Goal: Task Accomplishment & Management: Manage account settings

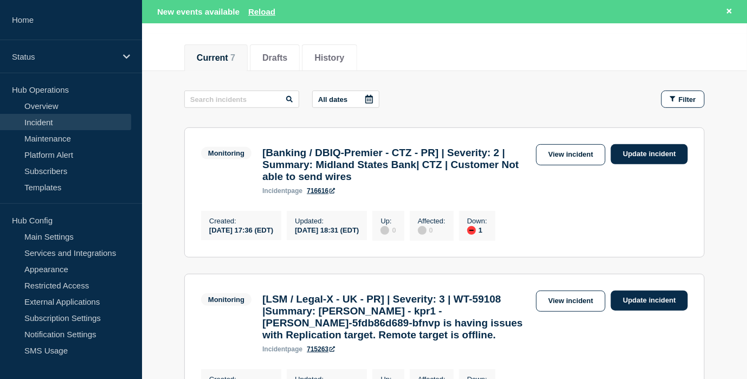
scroll to position [138, 0]
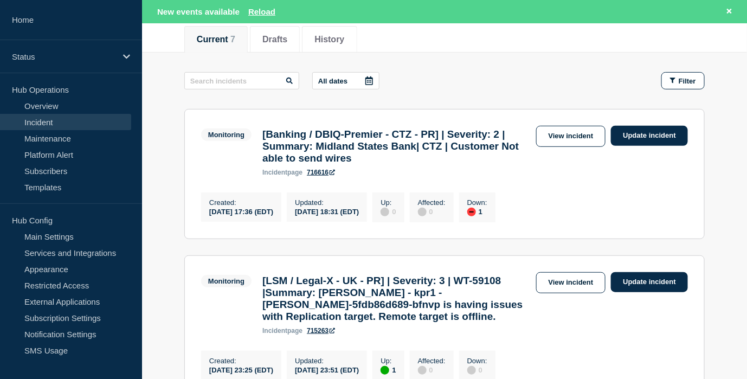
click at [93, 124] on link "Incident" at bounding box center [65, 122] width 131 height 16
click at [261, 7] on button "Reload" at bounding box center [261, 11] width 27 height 9
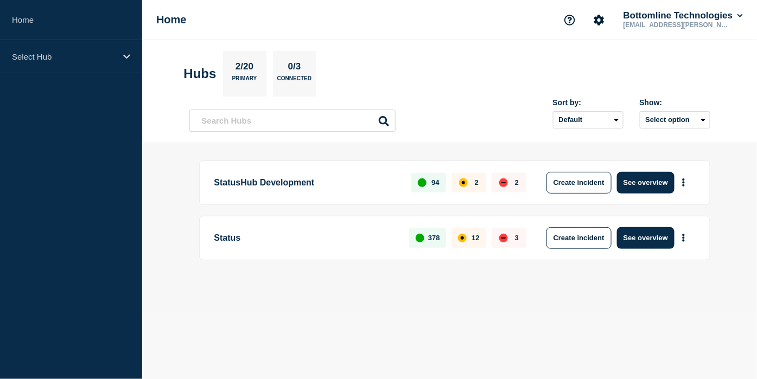
click at [46, 182] on aside "Home Select Hub" at bounding box center [71, 189] width 142 height 379
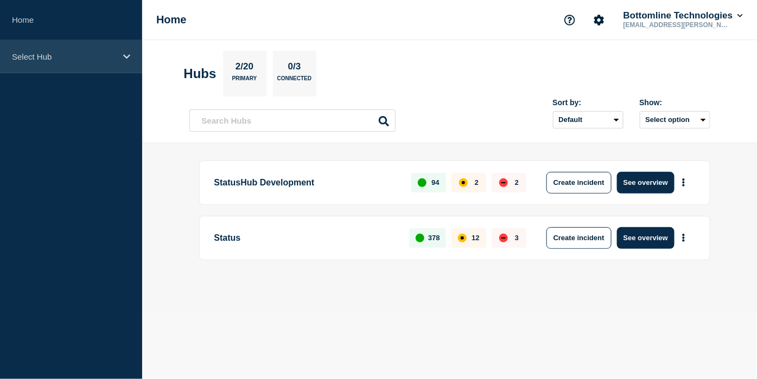
click at [41, 66] on div "Select Hub" at bounding box center [71, 56] width 142 height 33
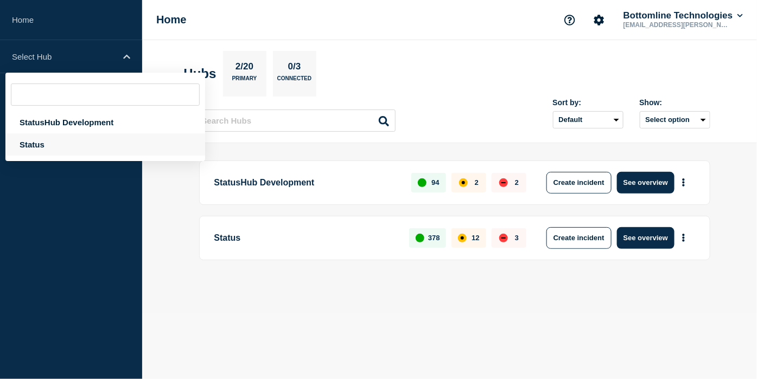
click at [57, 140] on div "Status" at bounding box center [105, 144] width 200 height 22
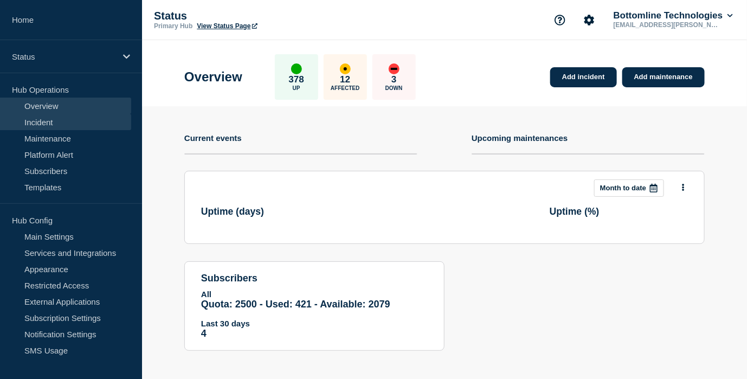
click at [61, 114] on link "Incident" at bounding box center [65, 122] width 131 height 16
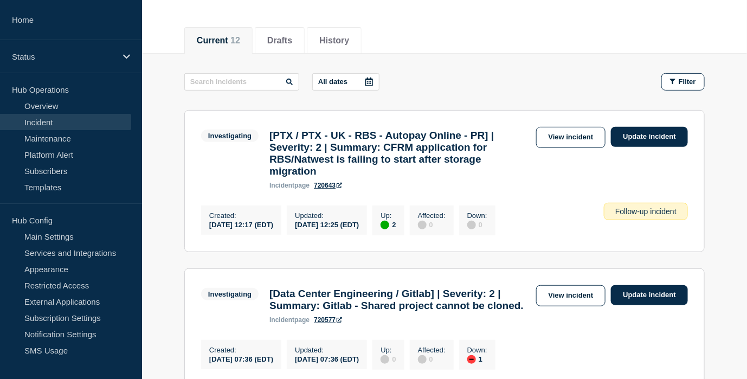
scroll to position [123, 0]
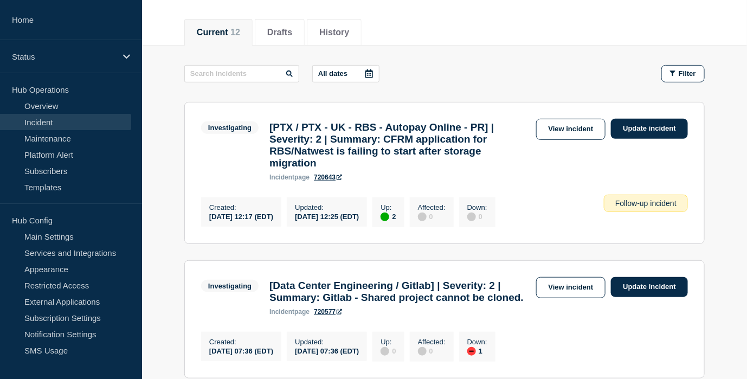
click at [569, 133] on link "View incident" at bounding box center [571, 129] width 70 height 21
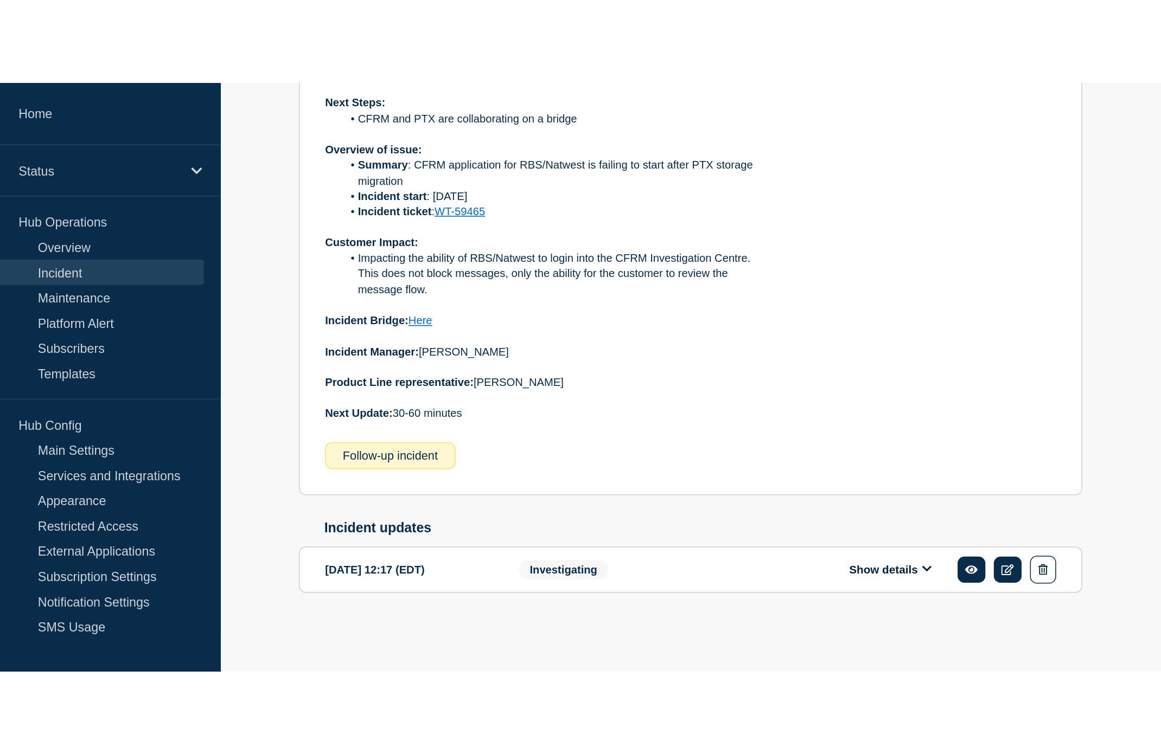
scroll to position [7, 0]
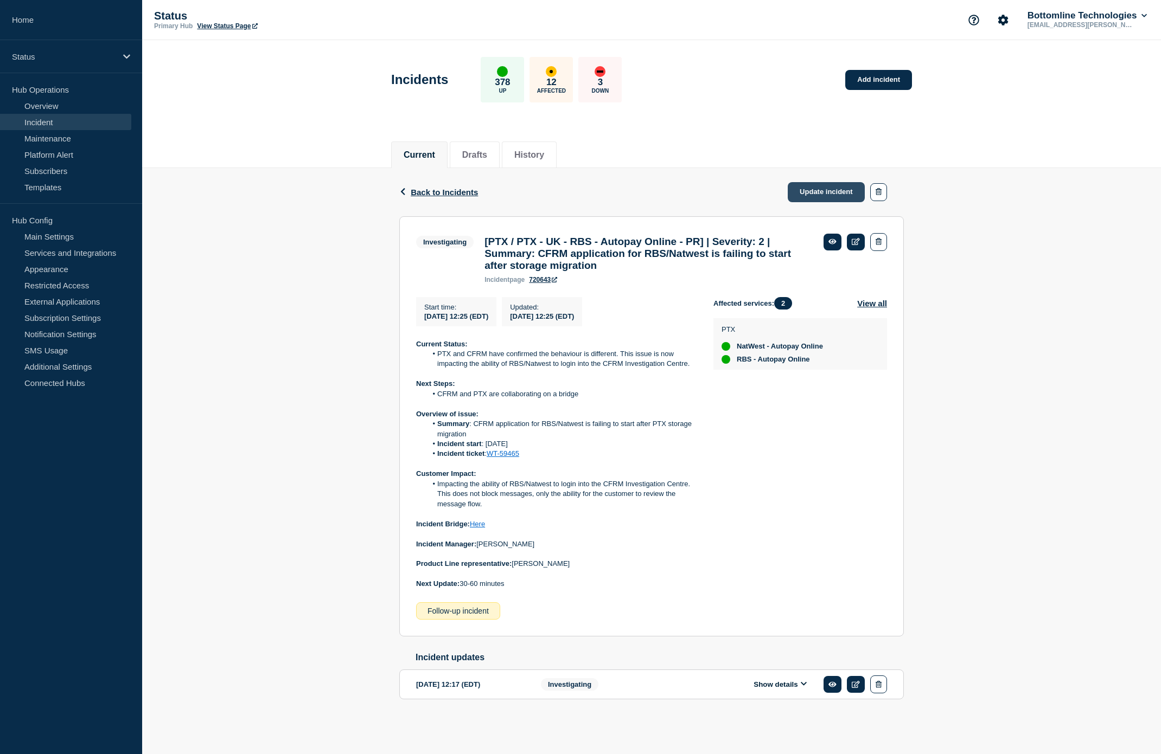
click at [756, 188] on link "Update incident" at bounding box center [825, 192] width 77 height 20
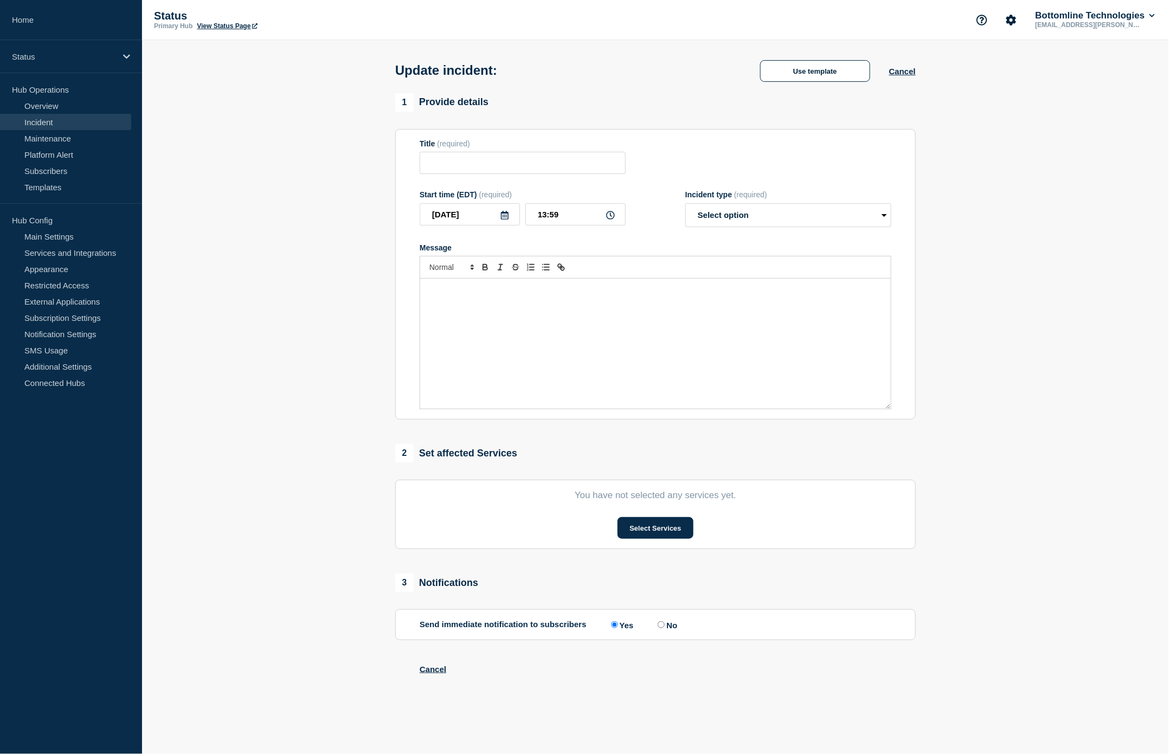
type input "[PTX / PTX - UK - RBS - Autopay Online - PR] | Severity: 2 | Summary: CFRM appl…"
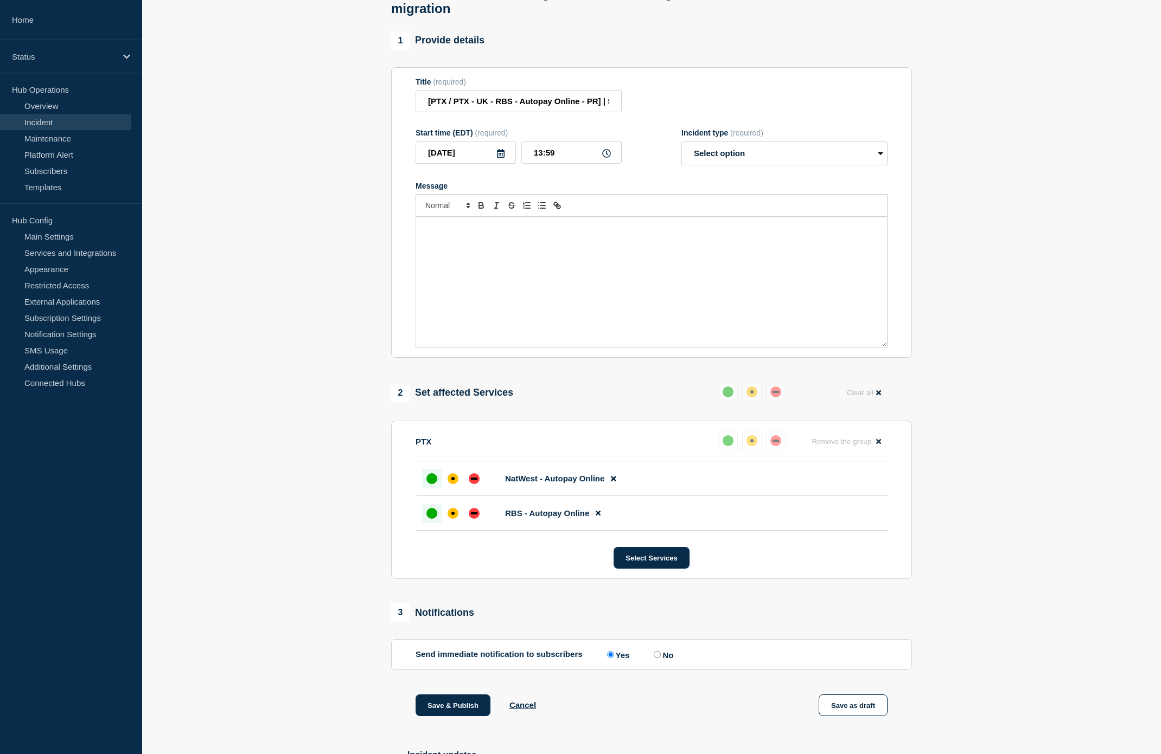
scroll to position [253, 0]
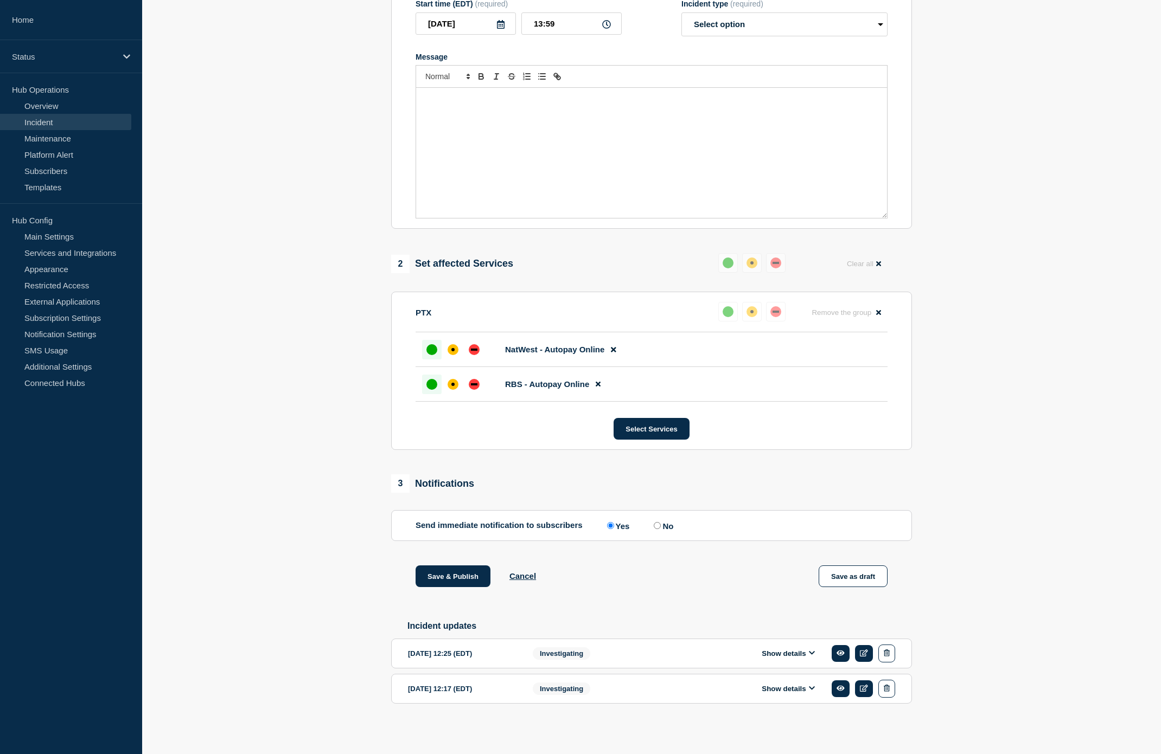
click at [756, 379] on div "Show details" at bounding box center [791, 654] width 208 height 18
click at [756, 379] on button "Show details" at bounding box center [788, 653] width 60 height 9
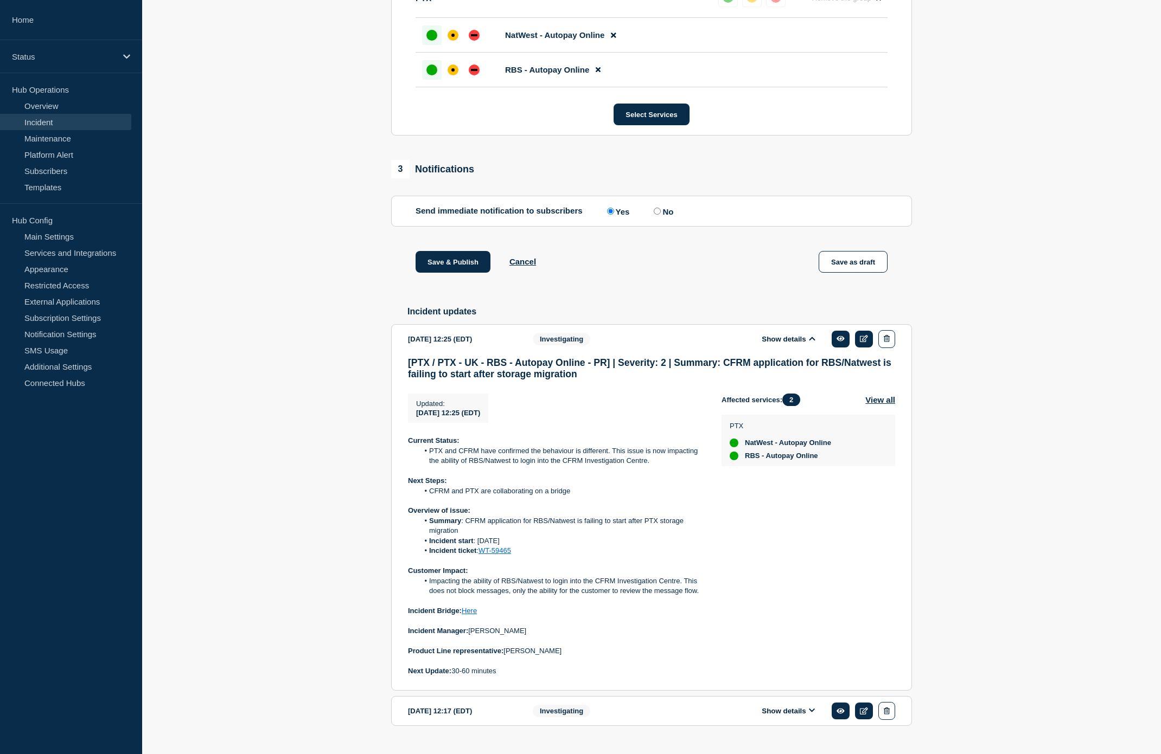
scroll to position [555, 0]
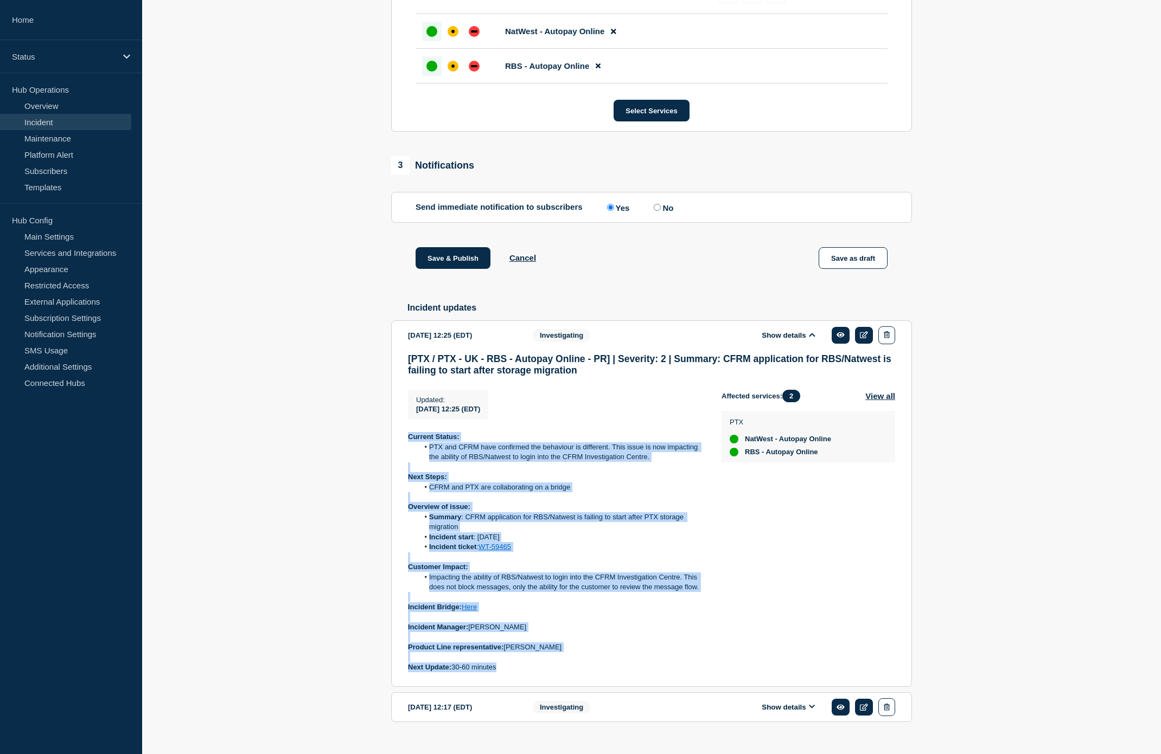
drag, startPoint x: 505, startPoint y: 689, endPoint x: 403, endPoint y: 441, distance: 267.8
click at [403, 379] on section "[DATE] 12:25 (EDT) Show details Investigating [PTX / PTX - UK - RBS - Autopay O…" at bounding box center [651, 504] width 521 height 367
copy div "Current Status: PTX and CFRM have confirmed the behaviour is different. This is…"
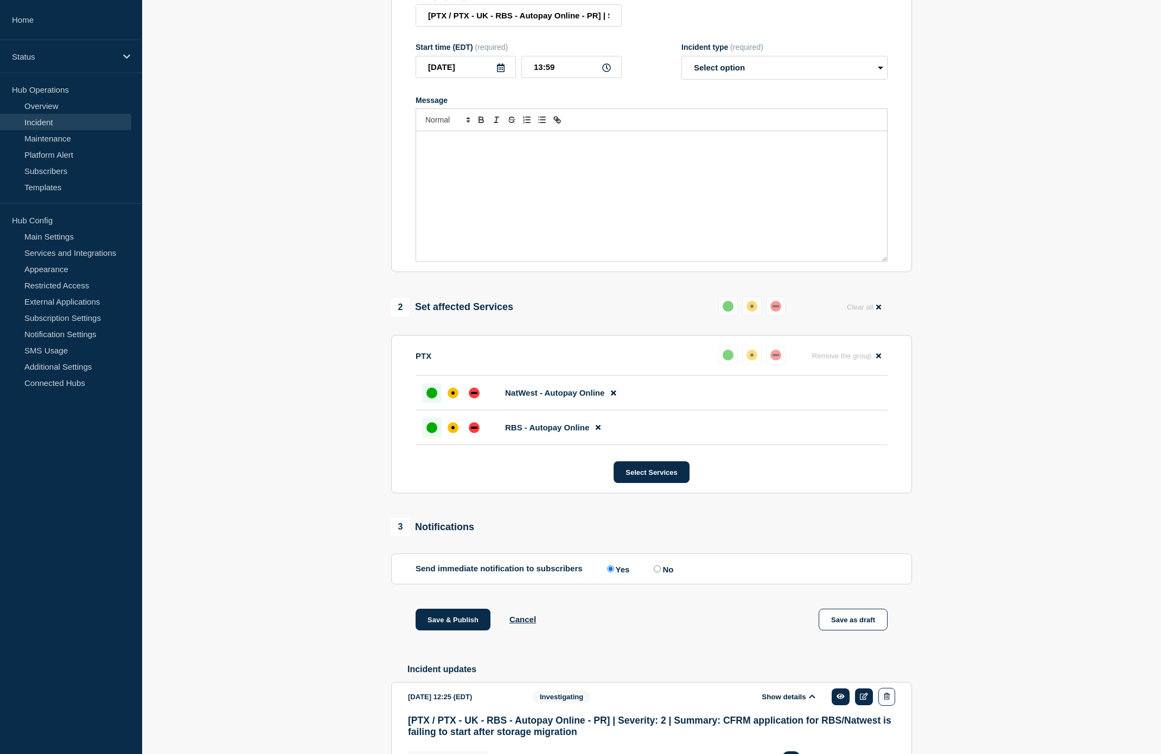
click at [510, 201] on div "Message" at bounding box center [651, 196] width 471 height 130
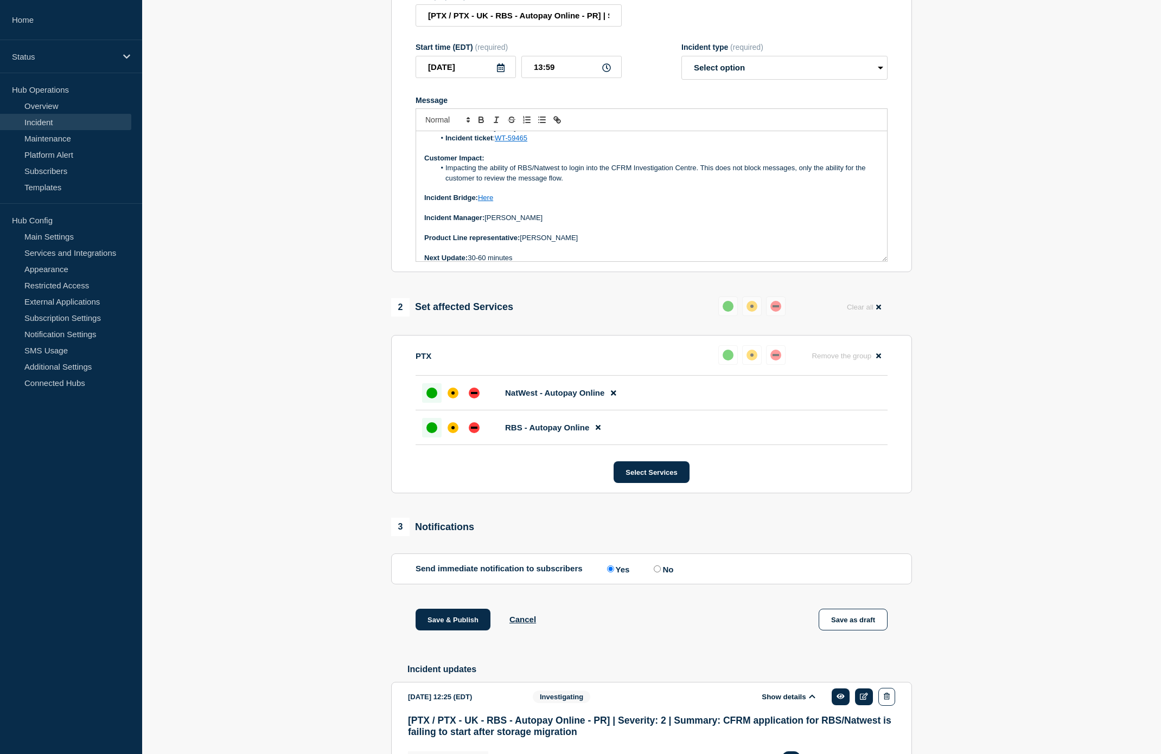
scroll to position [113, 0]
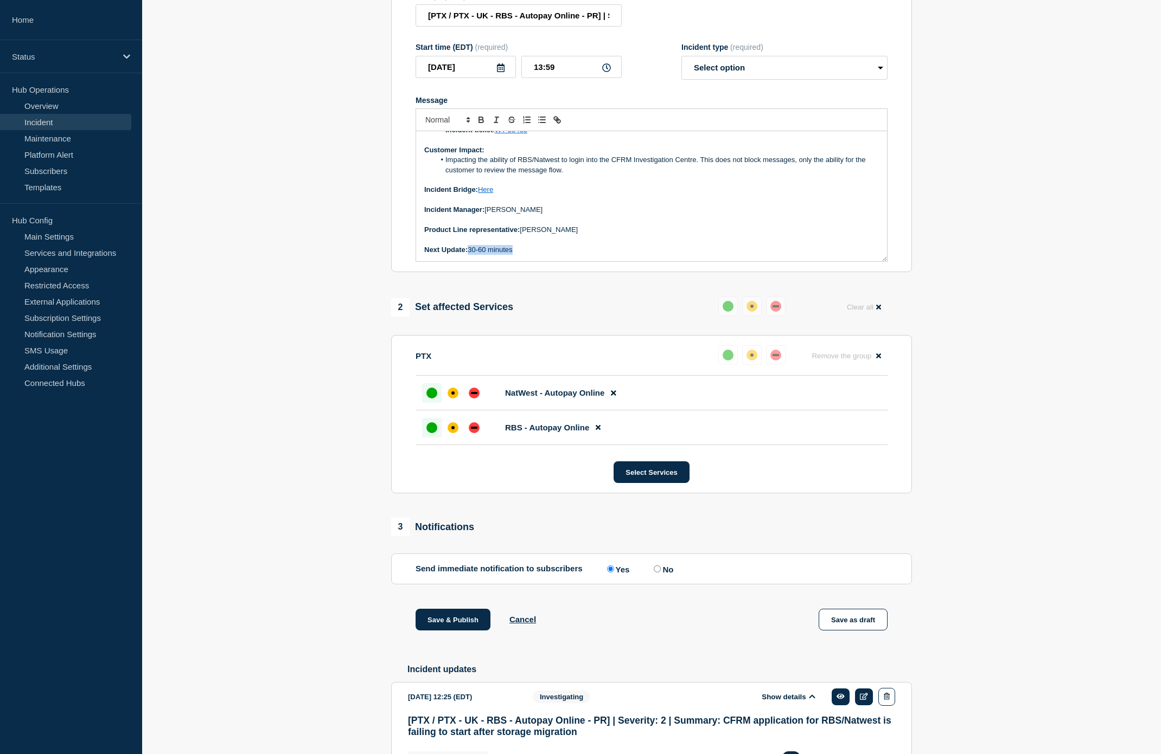
drag, startPoint x: 521, startPoint y: 271, endPoint x: 485, endPoint y: 281, distance: 37.1
click at [470, 261] on div "Current Status: PTX and CFRM have confirmed the behaviour is different. This is…" at bounding box center [651, 196] width 471 height 130
drag, startPoint x: 533, startPoint y: 220, endPoint x: 489, endPoint y: 222, distance: 43.5
click at [489, 215] on p "Incident Manager: [PERSON_NAME]" at bounding box center [651, 210] width 454 height 10
drag, startPoint x: 538, startPoint y: 220, endPoint x: 484, endPoint y: 220, distance: 53.7
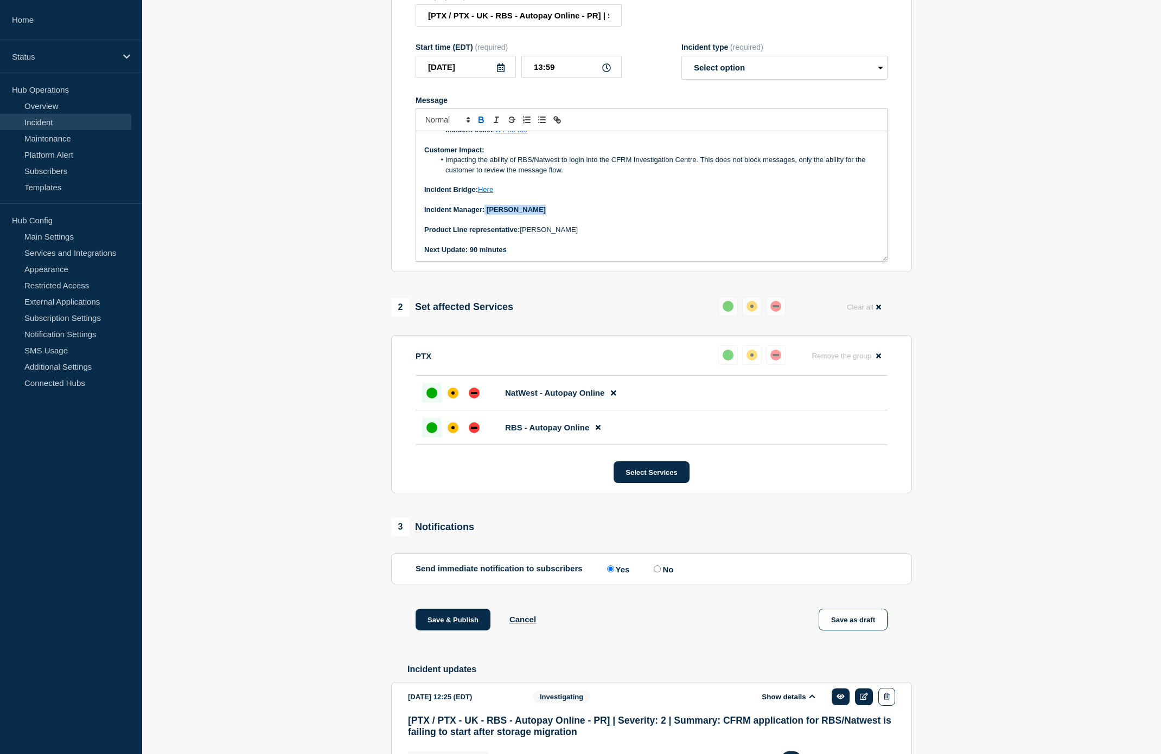
click at [484, 215] on p "Incident Manager: [PERSON_NAME]" at bounding box center [651, 210] width 454 height 10
click at [482, 125] on icon "Toggle bold text" at bounding box center [481, 120] width 10 height 10
drag, startPoint x: 512, startPoint y: 261, endPoint x: 468, endPoint y: 264, distance: 44.0
click at [468, 255] on p "Next Update: 90 minutes" at bounding box center [651, 250] width 454 height 10
click at [481, 125] on icon "Toggle bold text" at bounding box center [481, 120] width 10 height 10
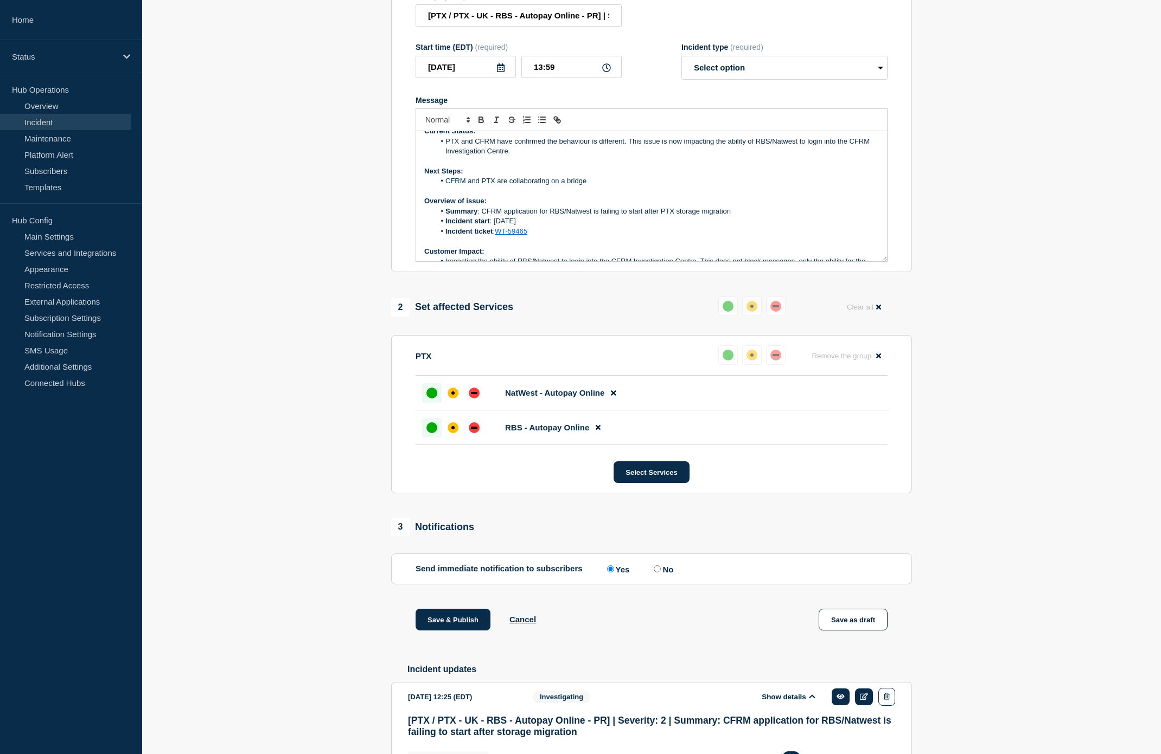
scroll to position [0, 0]
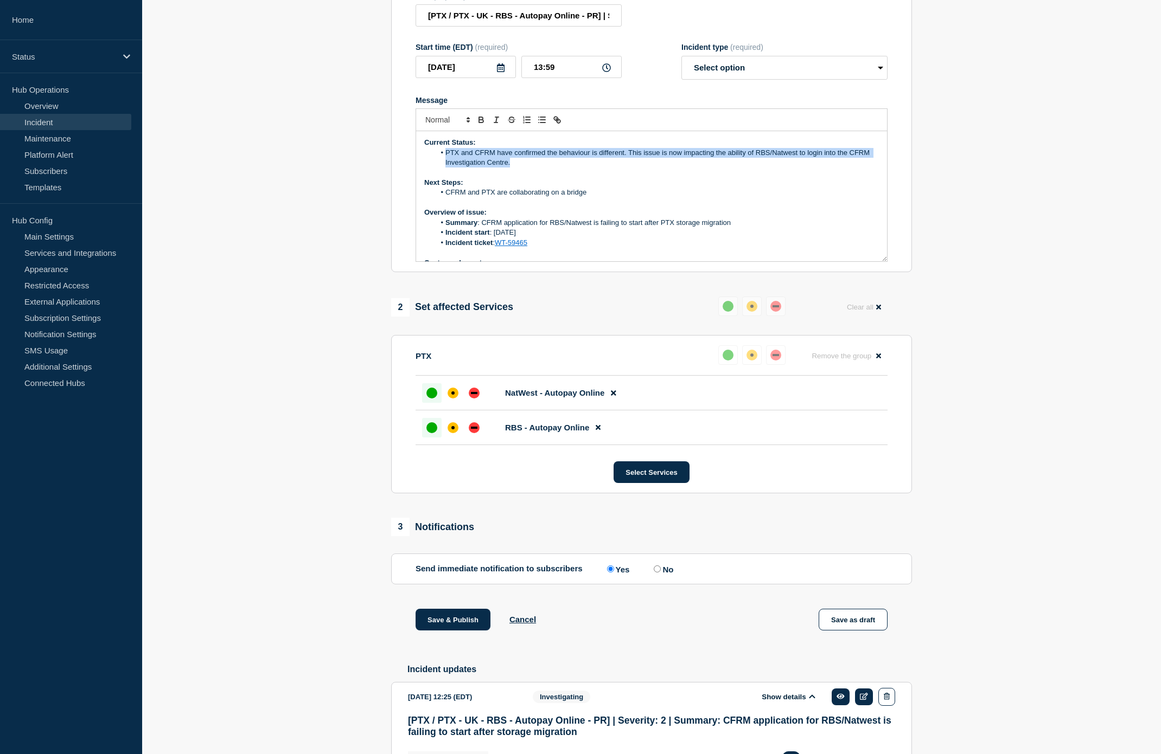
drag, startPoint x: 538, startPoint y: 177, endPoint x: 442, endPoint y: 165, distance: 96.7
click at [442, 165] on li "PTX and CFRM have confirmed the behaviour is different. This issue is now impac…" at bounding box center [657, 158] width 444 height 20
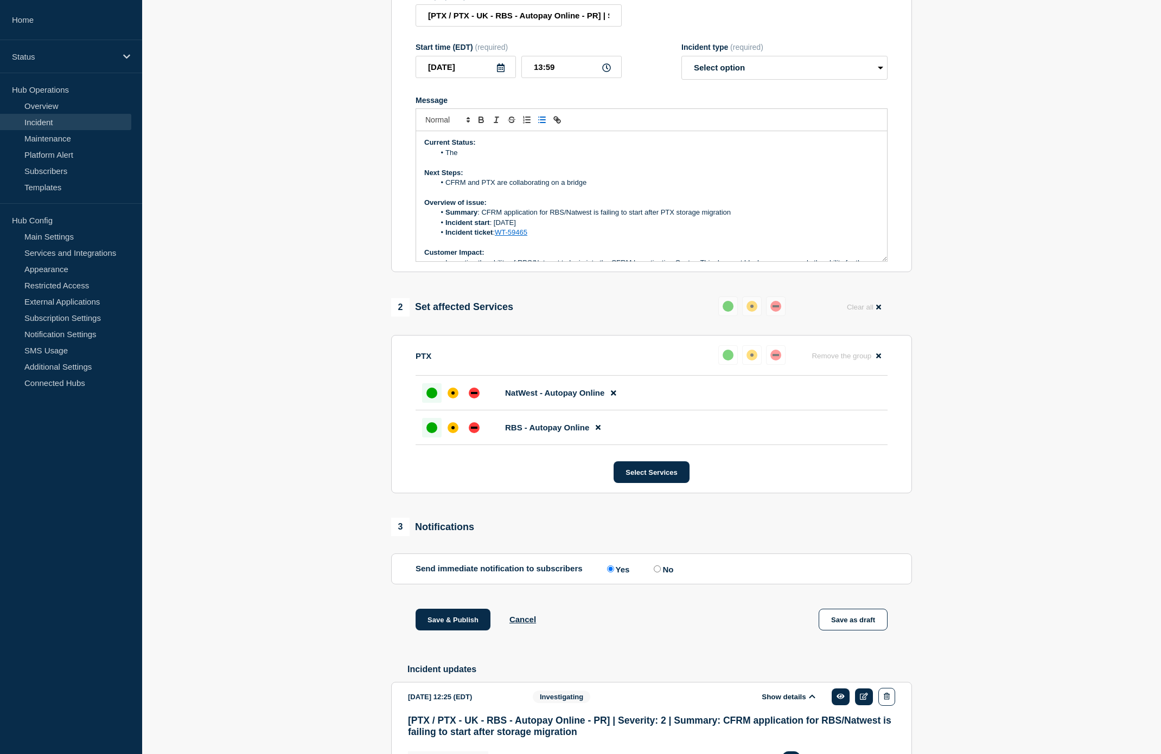
click at [484, 158] on li "The" at bounding box center [657, 153] width 444 height 10
drag, startPoint x: 591, startPoint y: 193, endPoint x: 447, endPoint y: 195, distance: 144.3
click at [447, 188] on li "CFRM and PTX are collaborating on a bridge" at bounding box center [657, 183] width 444 height 10
click at [549, 158] on li "The service has been restored" at bounding box center [657, 153] width 444 height 10
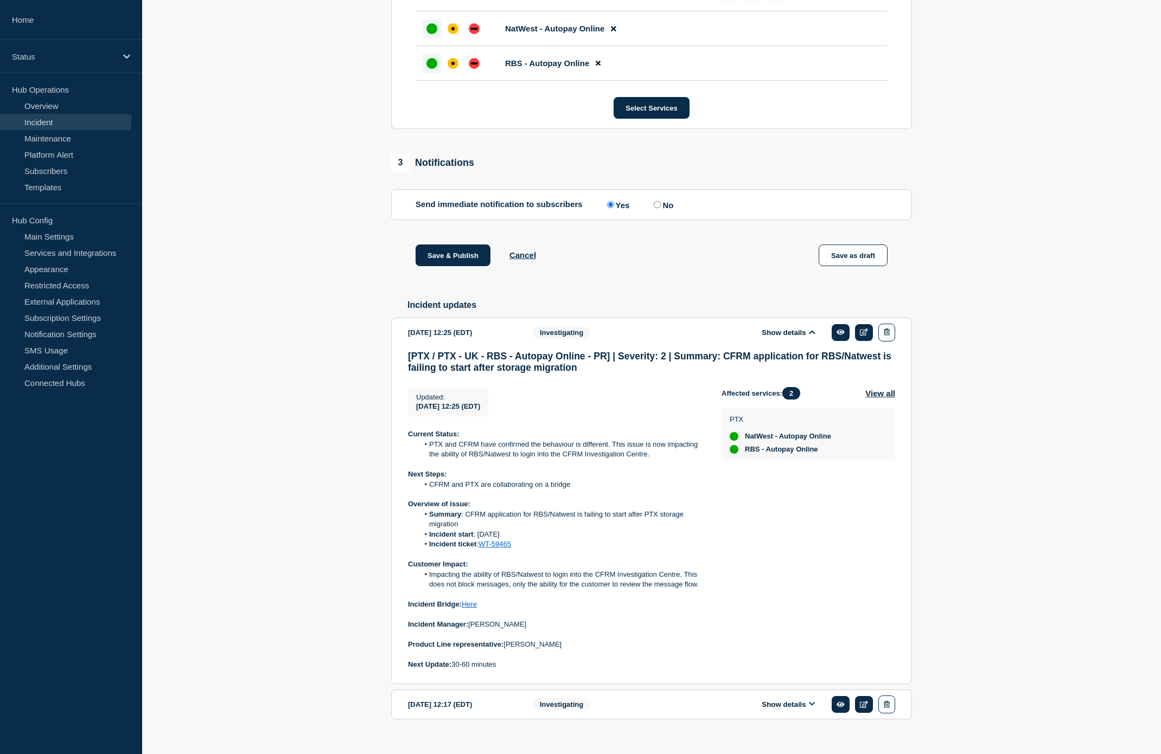
scroll to position [591, 0]
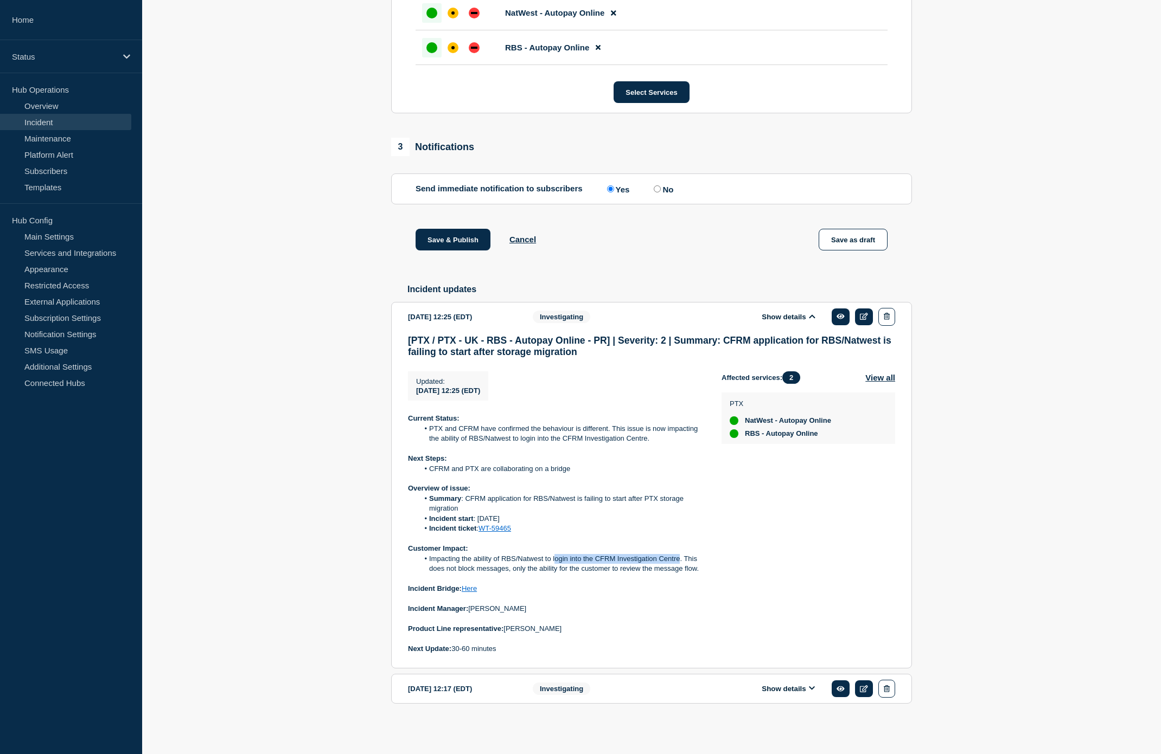
drag, startPoint x: 679, startPoint y: 557, endPoint x: 555, endPoint y: 554, distance: 123.7
click at [555, 379] on li "Impacting the ability of RBS/Natwest to login into the CFRM Investigation Centr…" at bounding box center [562, 564] width 286 height 20
copy li "ogin into the CFRM Investigation Centre"
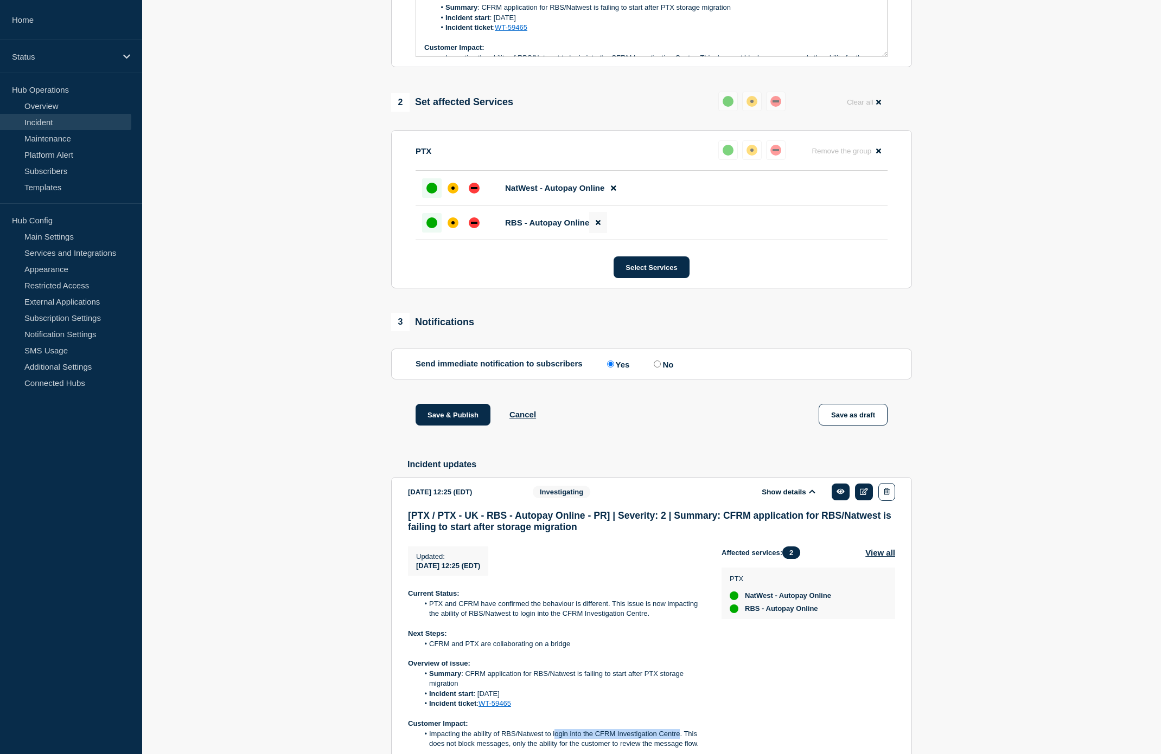
scroll to position [229, 0]
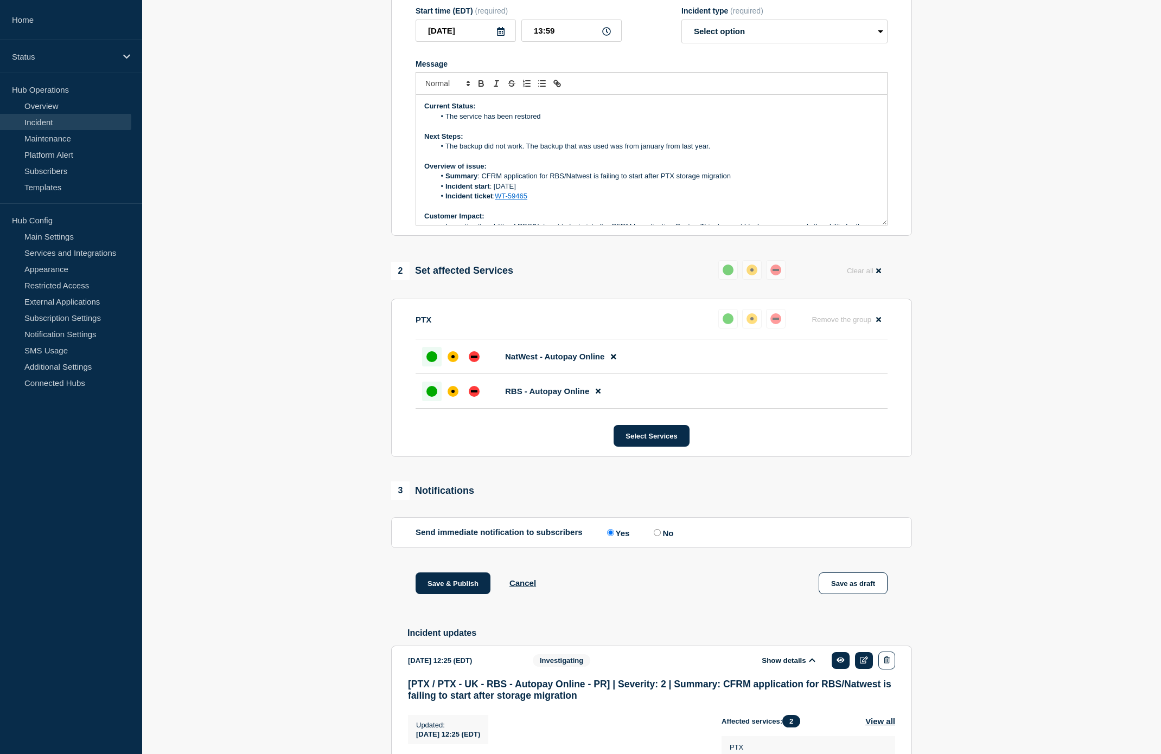
click at [554, 121] on li "The service has been restored" at bounding box center [657, 117] width 444 height 10
click at [740, 121] on li "The service has been restored and users are able to login into the CFRM Investi…" at bounding box center [657, 117] width 444 height 10
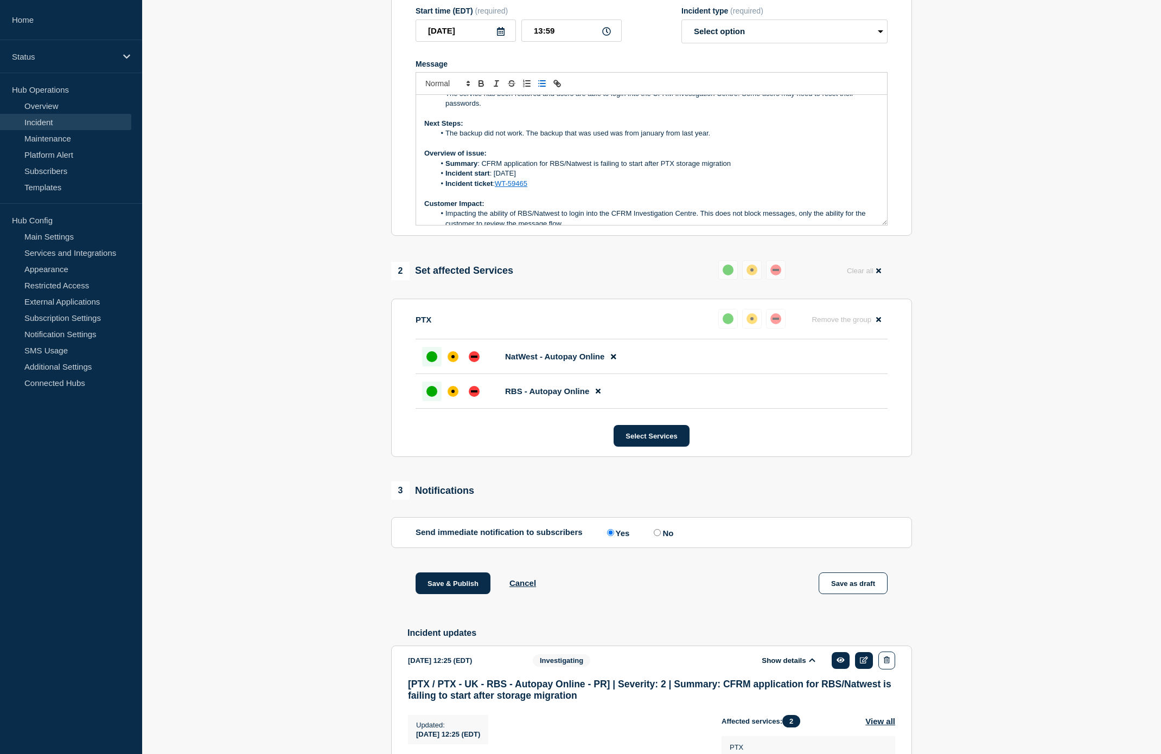
scroll to position [0, 0]
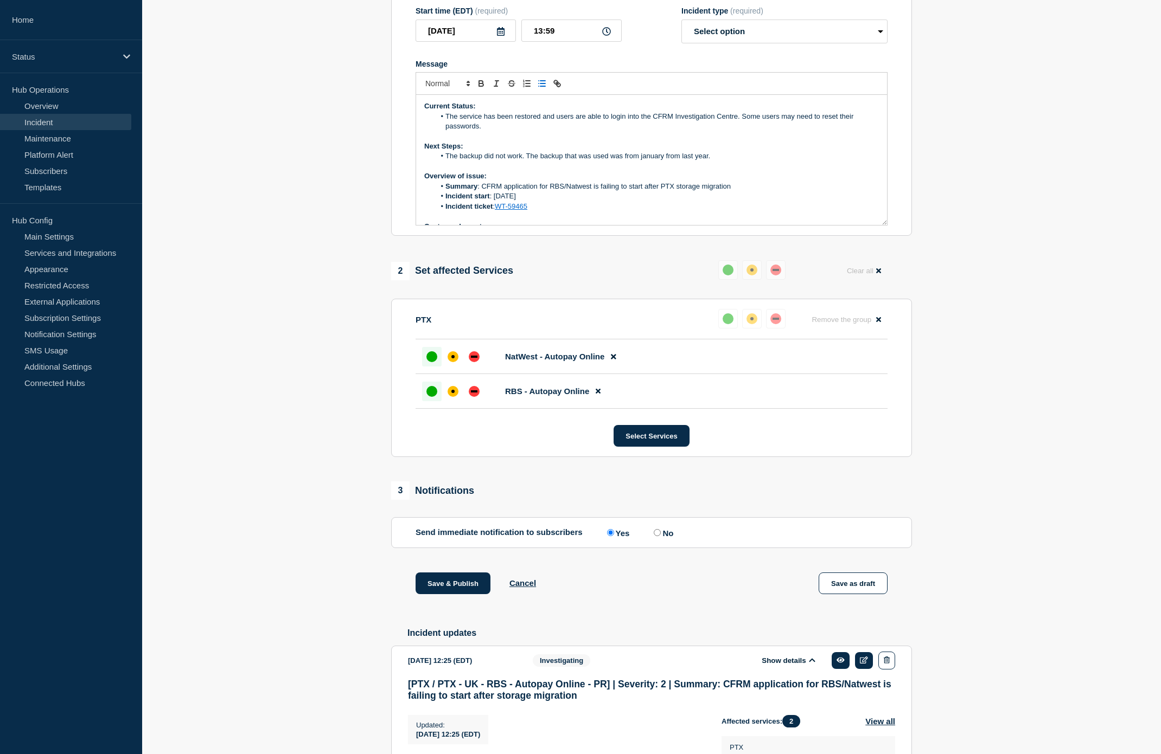
drag, startPoint x: 532, startPoint y: 223, endPoint x: 391, endPoint y: 97, distance: 189.7
click at [391, 97] on section "Title (required) [PTX / PTX - UK - RBS - Autopay Online - PR] | Severity: 2 | S…" at bounding box center [651, 90] width 521 height 291
copy div "Current Status: The service has been restored and users are able to login into …"
click at [615, 212] on li "Incident ticket : WT-59465" at bounding box center [657, 207] width 444 height 10
click at [756, 43] on select "Select option Investigating Identified Monitoring Resolved" at bounding box center [784, 32] width 206 height 24
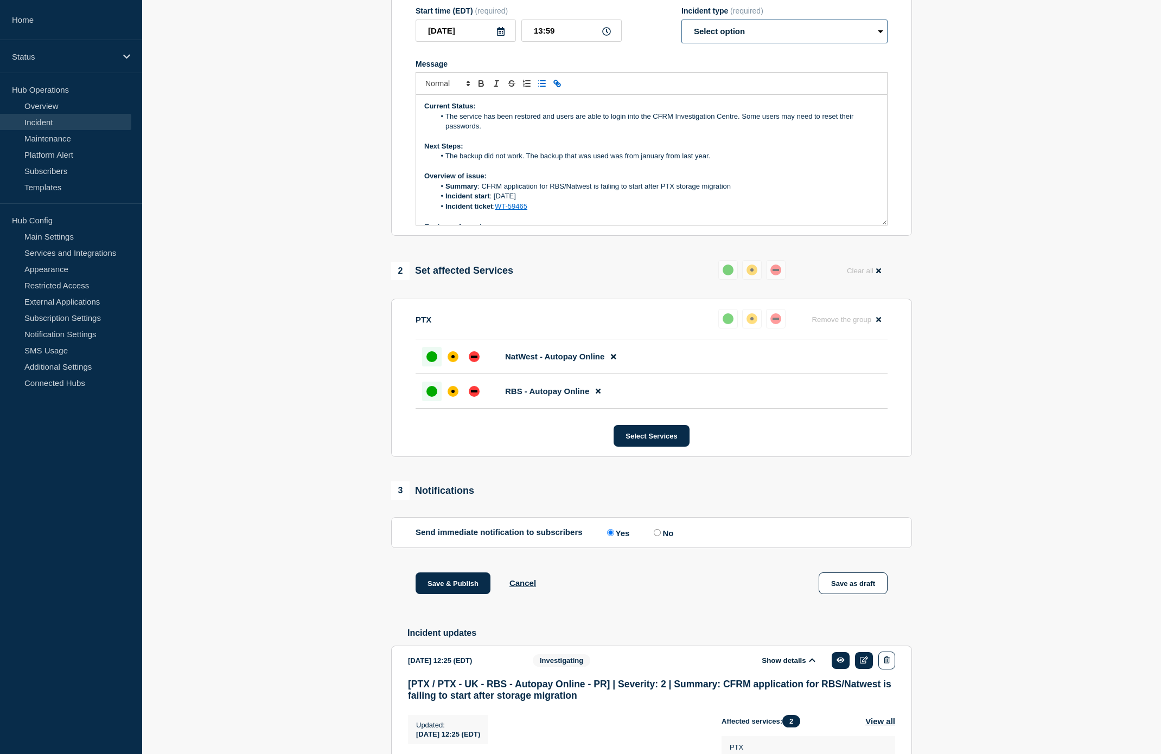
select select "resolved"
click at [681, 33] on select "Select option Investigating Identified Monitoring Resolved" at bounding box center [784, 32] width 206 height 24
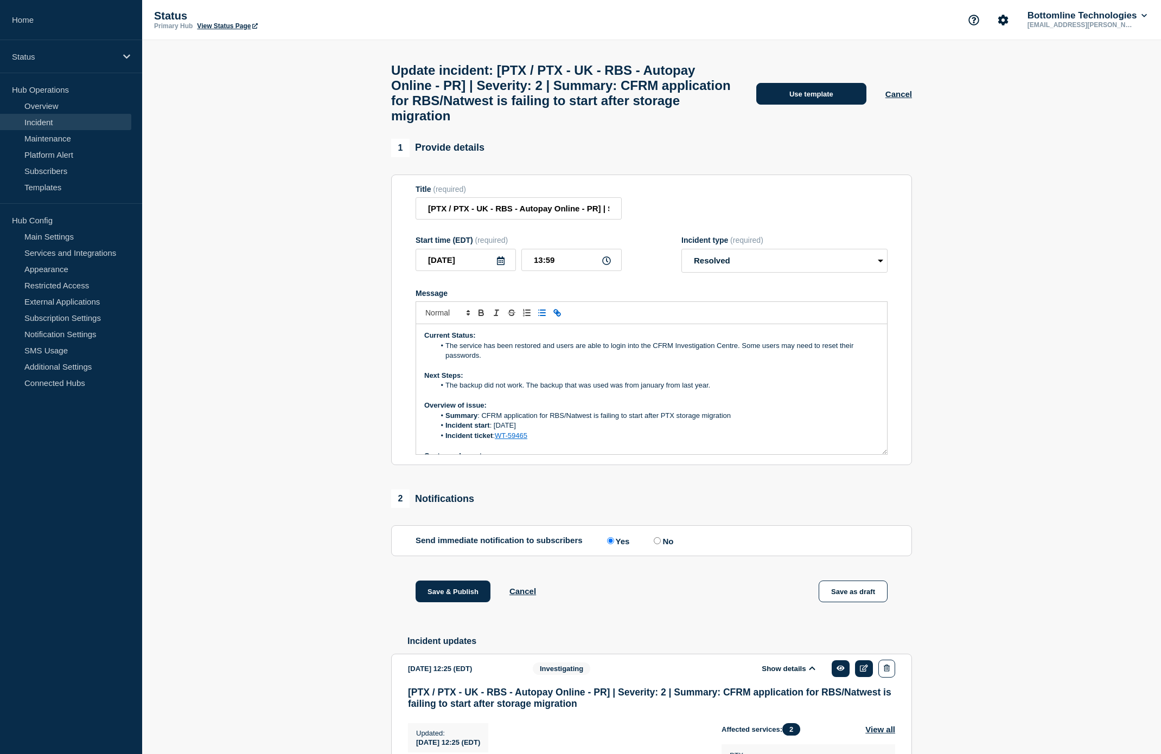
click at [756, 105] on button "Use template" at bounding box center [811, 94] width 110 height 22
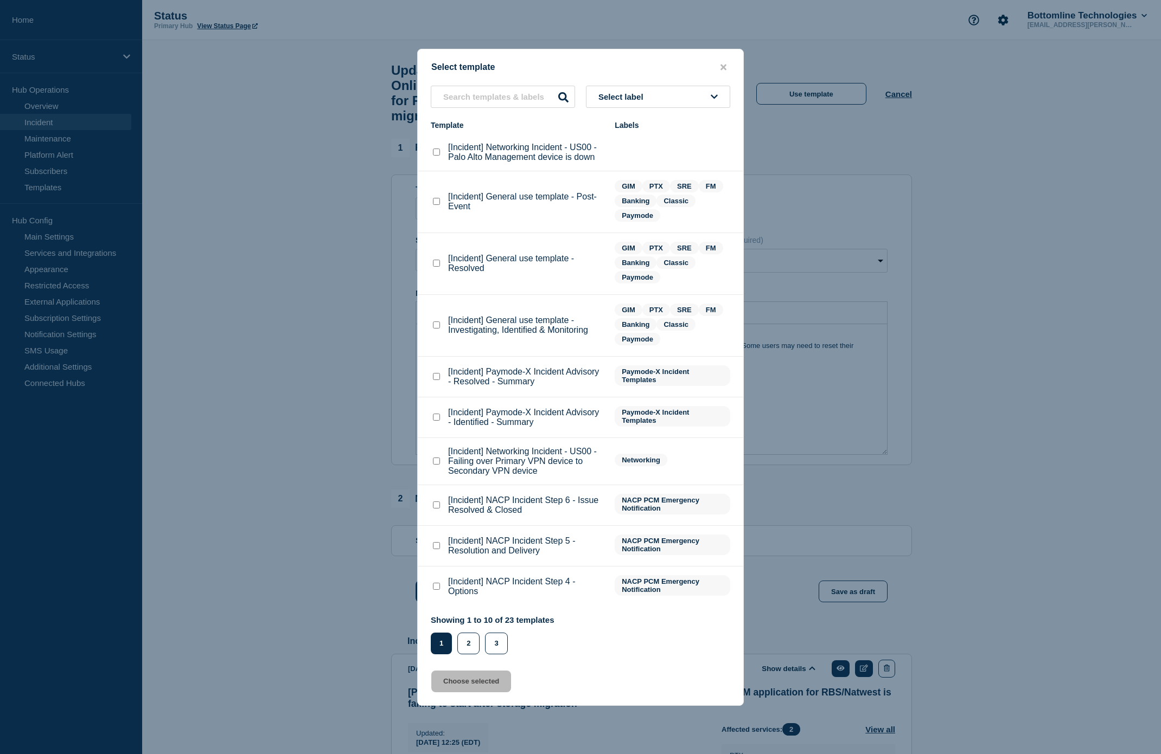
click at [438, 267] on checkbox"] "[Incident] General use template - Resolved checkbox" at bounding box center [436, 263] width 7 height 7
checkbox checkbox"] "true"
click at [485, 379] on button "Choose selected" at bounding box center [471, 682] width 80 height 22
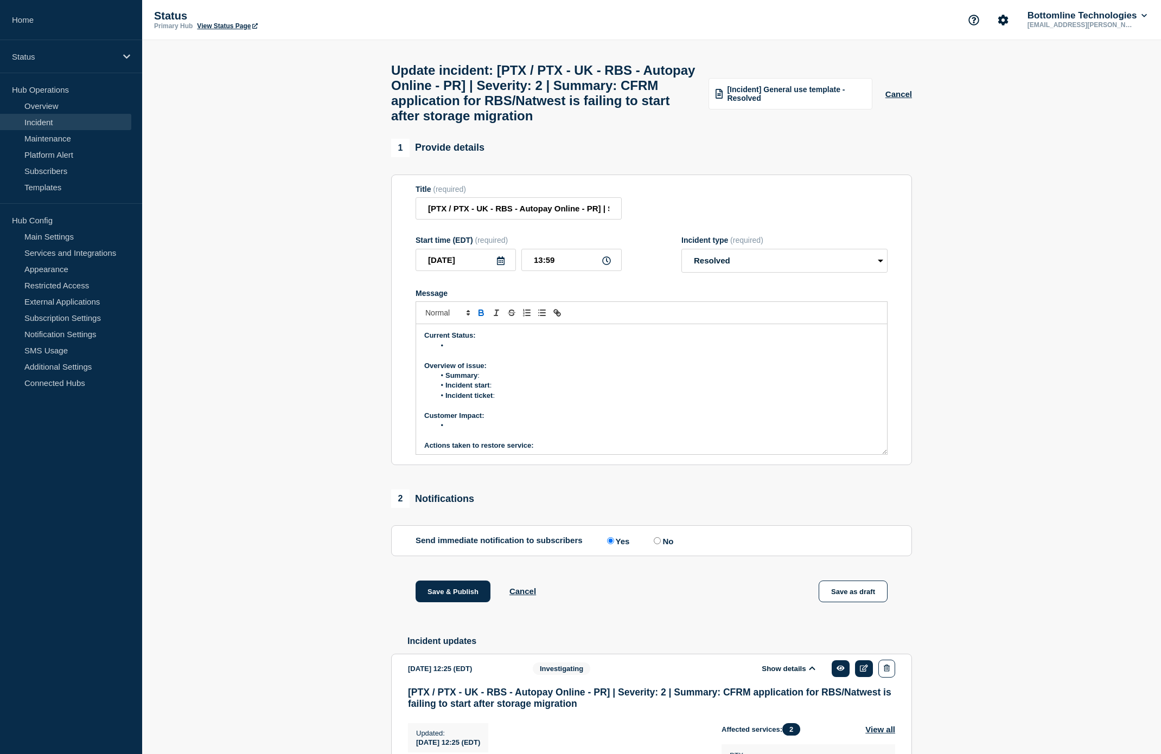
click at [464, 351] on li "Message" at bounding box center [657, 346] width 444 height 10
click at [551, 379] on p "Product Line representative:" at bounding box center [651, 444] width 454 height 10
click at [481, 351] on li "Message" at bounding box center [657, 346] width 444 height 10
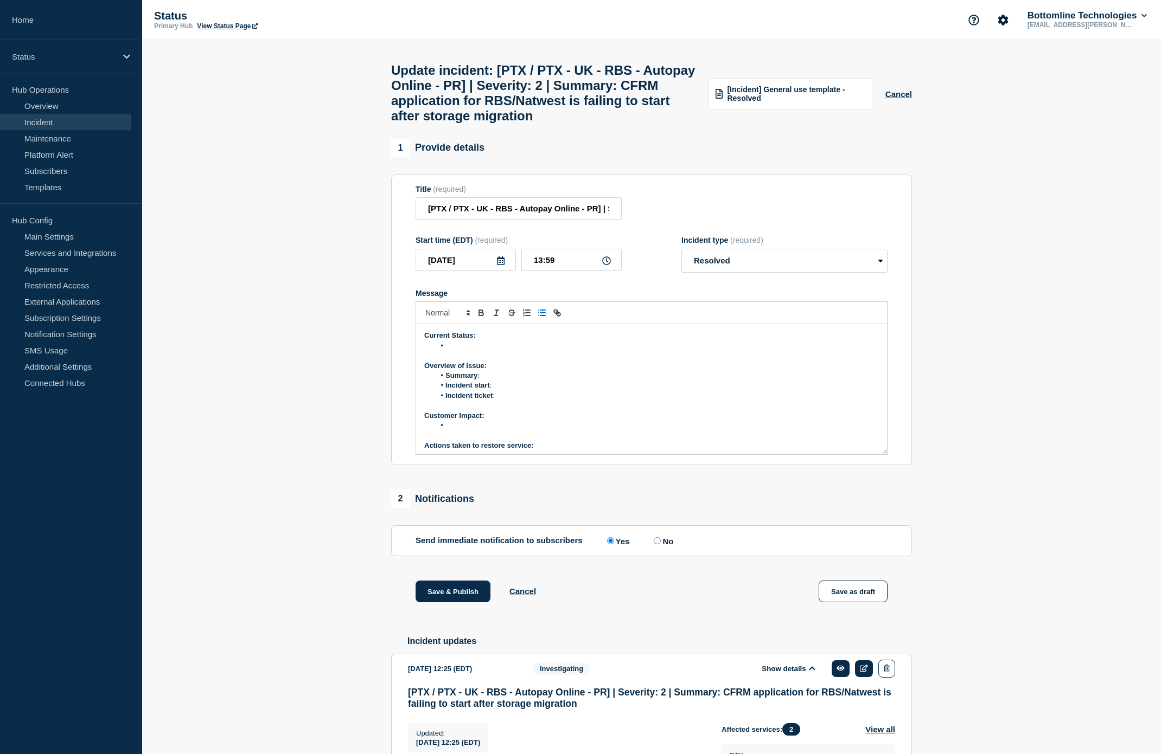
click at [507, 379] on li "Summary :" at bounding box center [657, 376] width 444 height 10
click at [508, 379] on li "Incident ticket :" at bounding box center [657, 396] width 444 height 10
click at [566, 379] on p "Actions taken to restore service:" at bounding box center [651, 384] width 454 height 10
drag, startPoint x: 693, startPoint y: 414, endPoint x: 534, endPoint y: 414, distance: 158.4
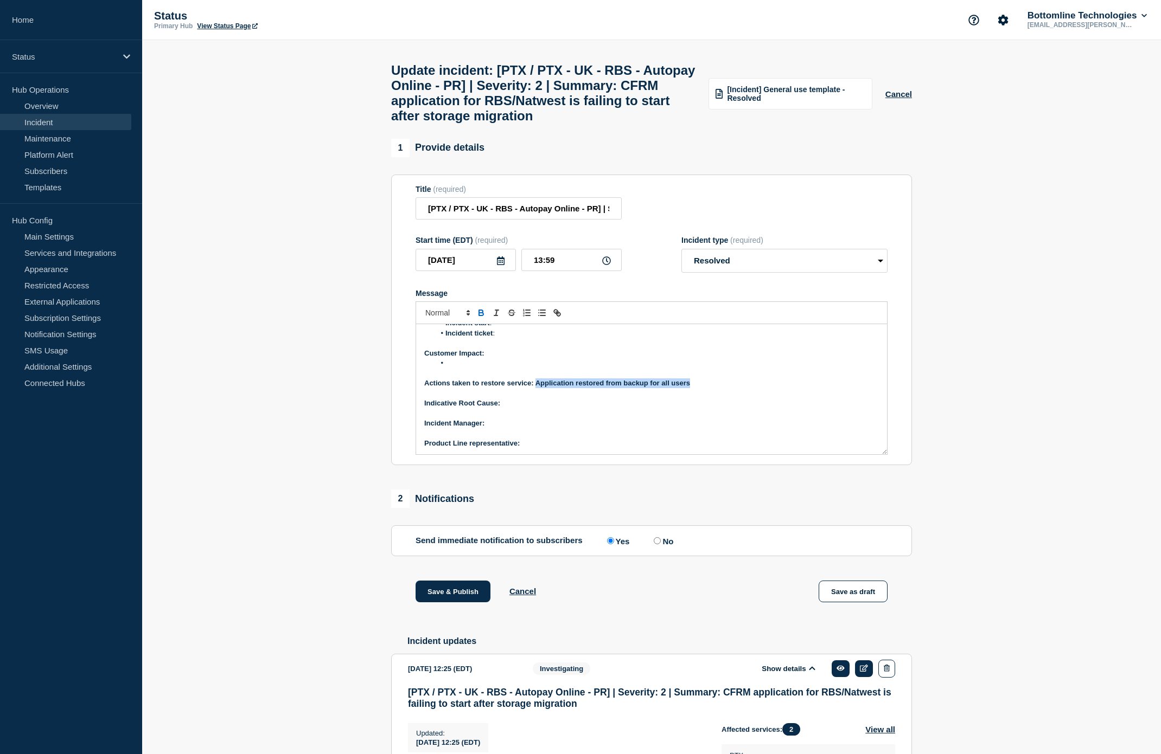
click at [534, 379] on p "Actions taken to restore service: Application restored from backup for all users" at bounding box center [651, 384] width 454 height 10
click at [479, 316] on icon "Toggle bold text" at bounding box center [481, 314] width 4 height 3
click at [516, 379] on p "Indicative Root Cause:" at bounding box center [651, 404] width 454 height 10
click at [505, 379] on p "﻿Incident Manager:" at bounding box center [651, 424] width 454 height 10
drag, startPoint x: 538, startPoint y: 454, endPoint x: 487, endPoint y: 457, distance: 51.1
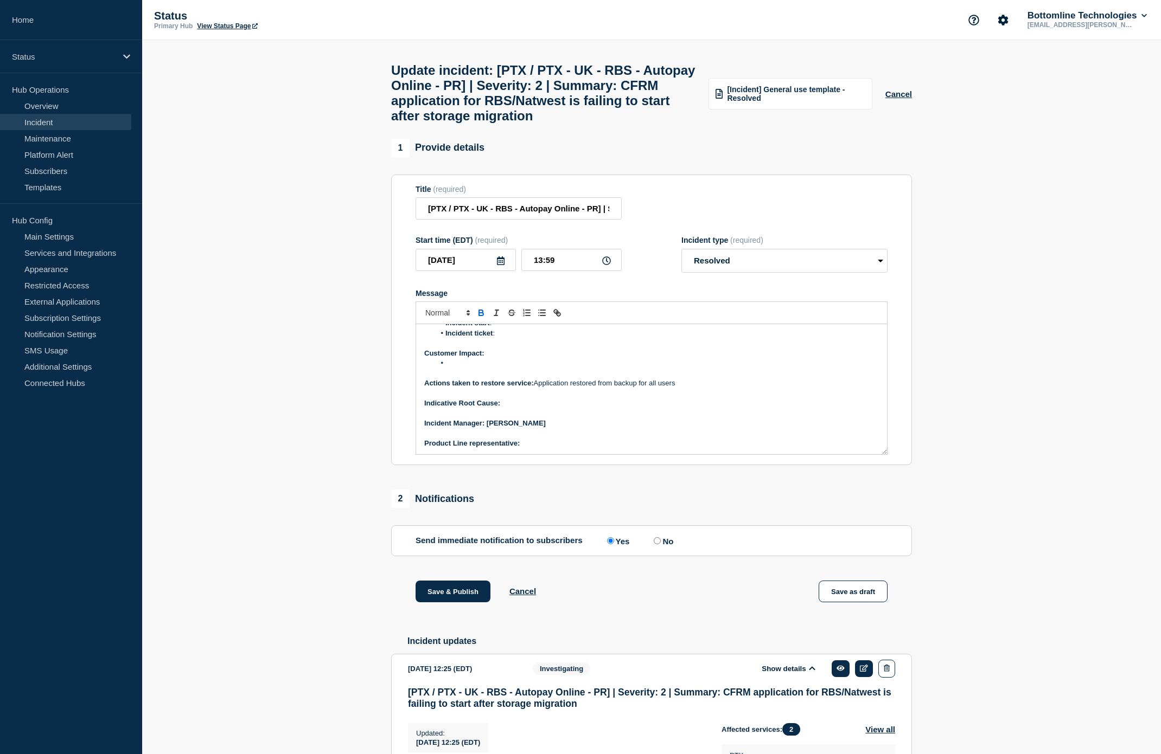
click at [487, 379] on p "﻿Incident Manager: [PERSON_NAME]" at bounding box center [651, 424] width 454 height 10
click at [477, 318] on icon "Toggle bold text" at bounding box center [481, 313] width 10 height 10
click at [534, 379] on p "Product Line representative:" at bounding box center [651, 444] width 454 height 10
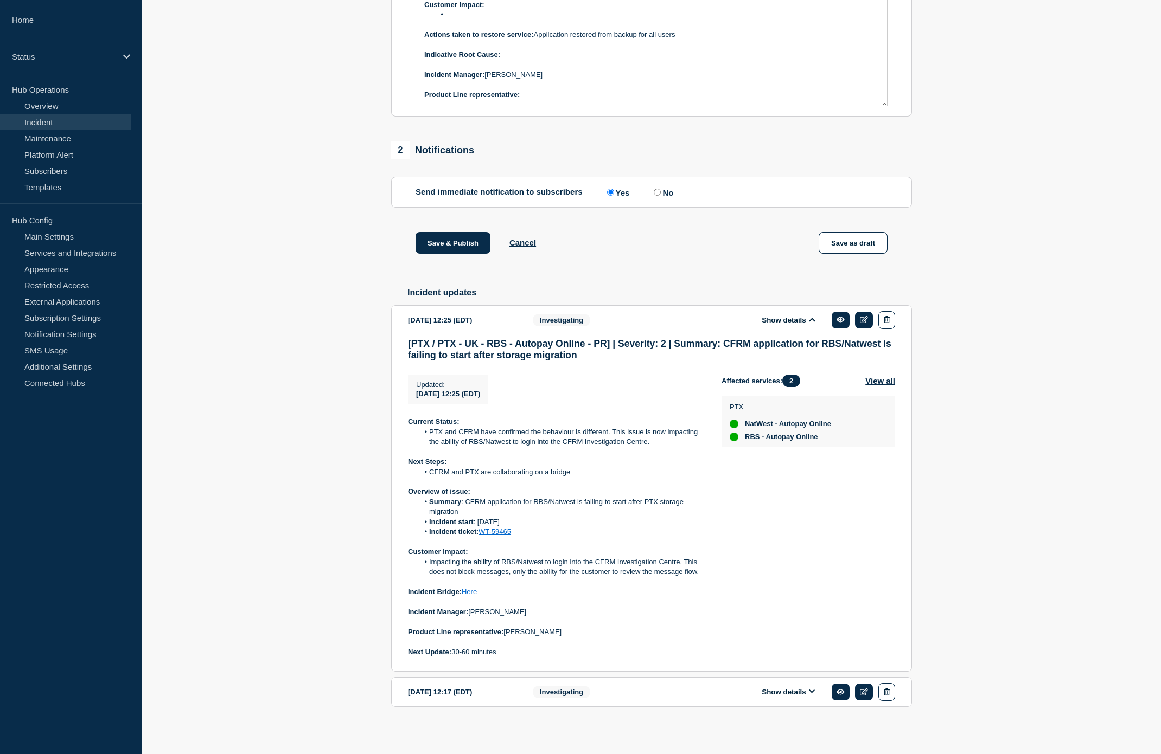
scroll to position [387, 0]
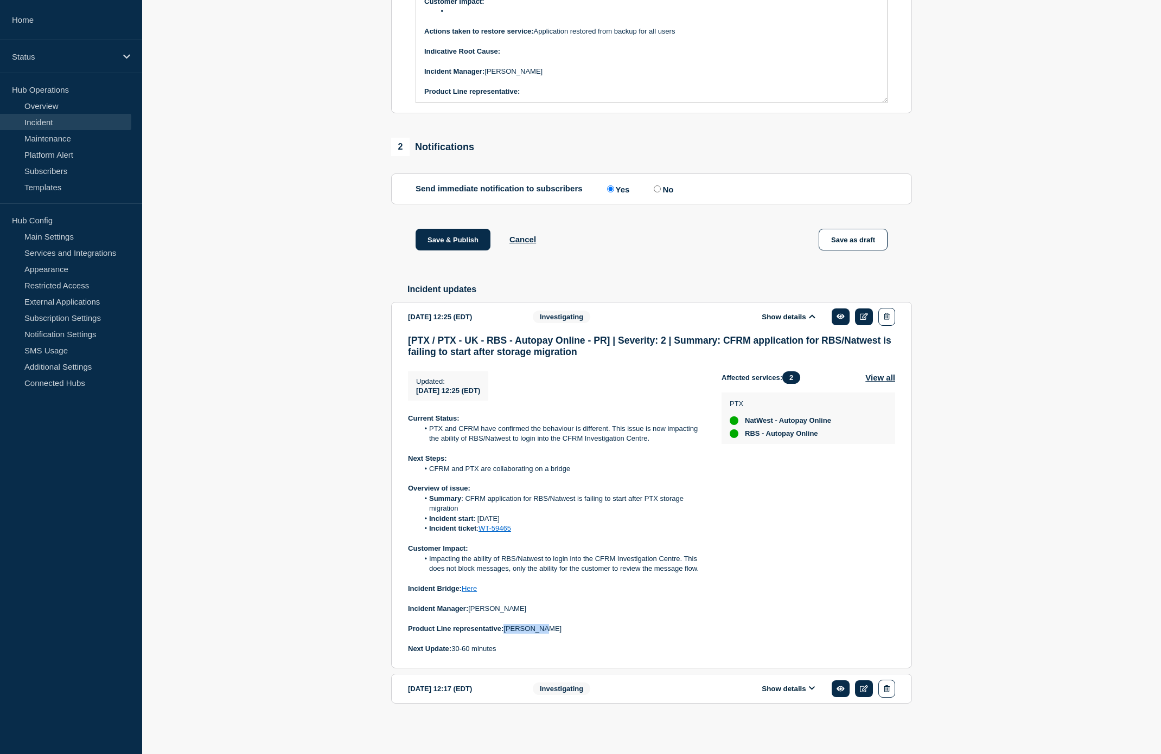
drag, startPoint x: 546, startPoint y: 630, endPoint x: 506, endPoint y: 633, distance: 40.2
click at [506, 379] on p "Product Line representative: [PERSON_NAME]" at bounding box center [556, 629] width 296 height 10
copy p "[PERSON_NAME]"
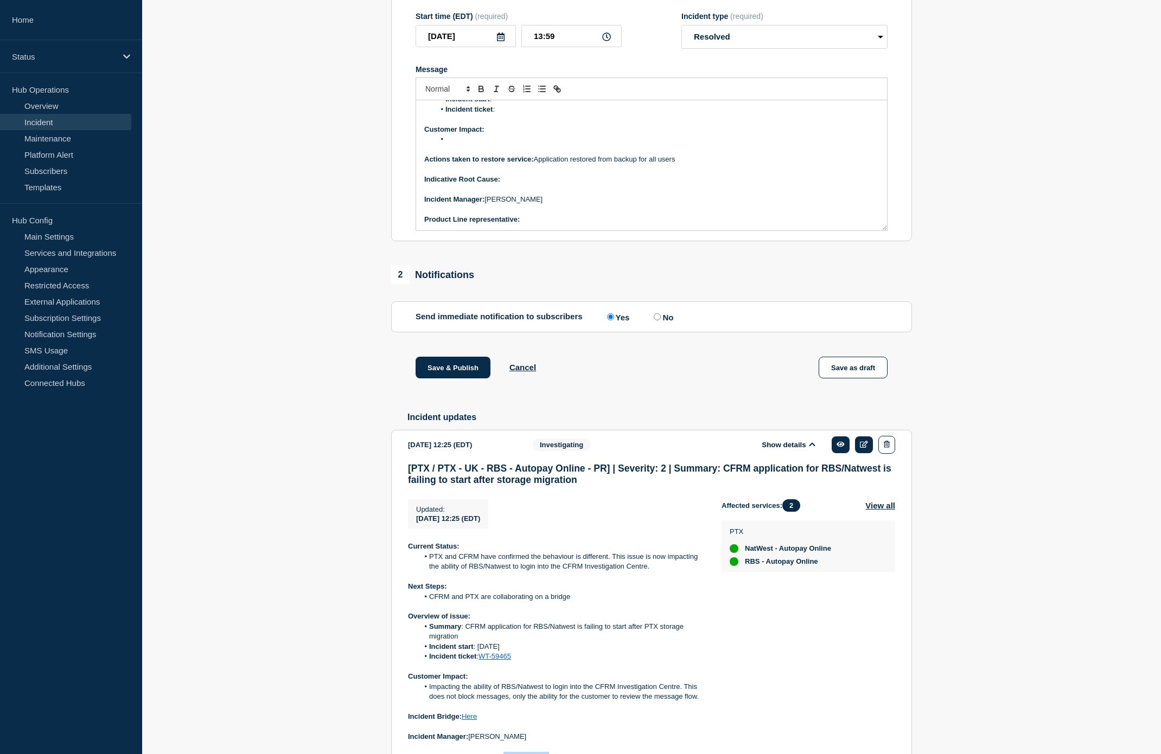
scroll to position [86, 0]
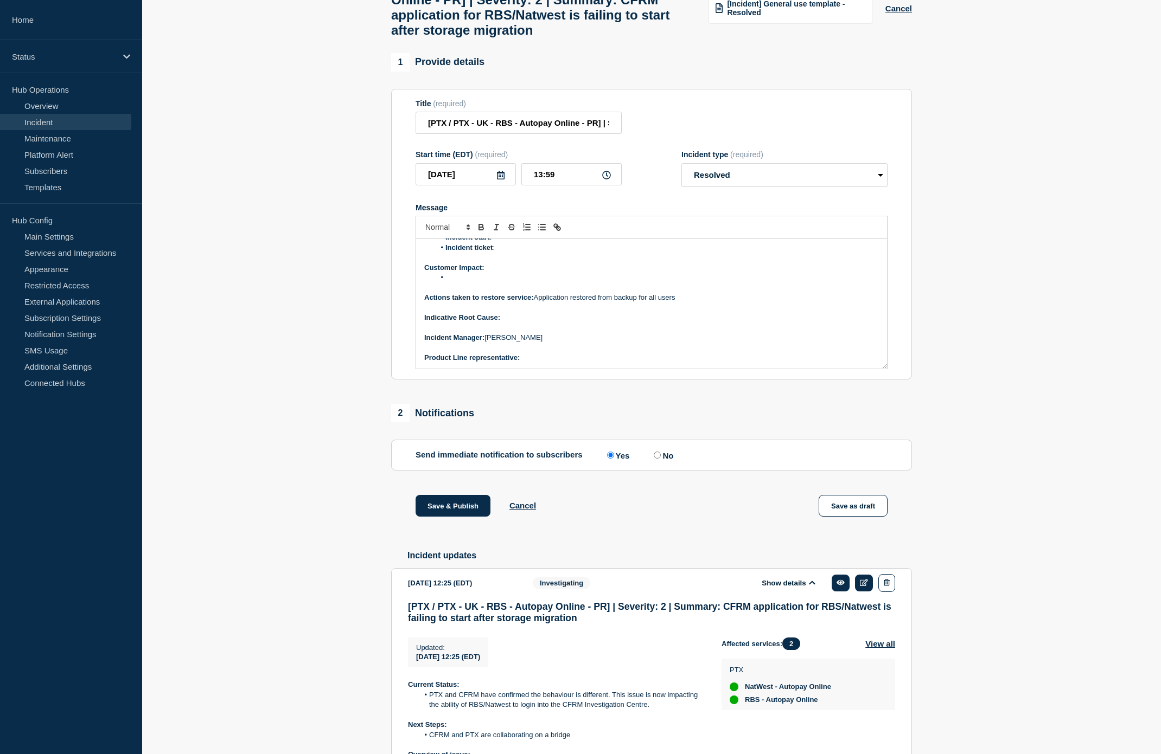
click at [541, 363] on p "Product Line representative:" at bounding box center [651, 358] width 454 height 10
click at [524, 323] on p "Indicative Root Cause:" at bounding box center [651, 318] width 454 height 10
drag, startPoint x: 640, startPoint y: 348, endPoint x: 503, endPoint y: 350, distance: 137.2
click at [503, 323] on p "Indicative Root Cause: To be determined during retrospective" at bounding box center [651, 318] width 454 height 10
click at [480, 227] on icon "Toggle bold text" at bounding box center [481, 226] width 4 height 3
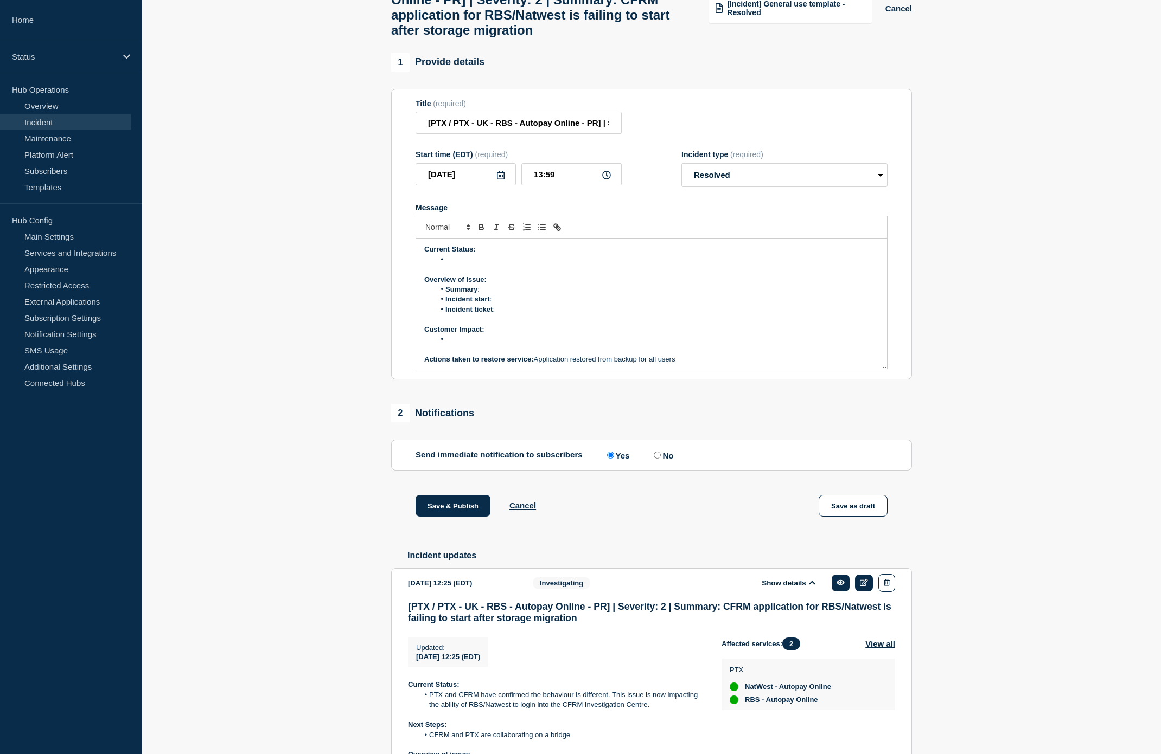
scroll to position [0, 0]
click at [464, 345] on li "Message" at bounding box center [657, 340] width 444 height 10
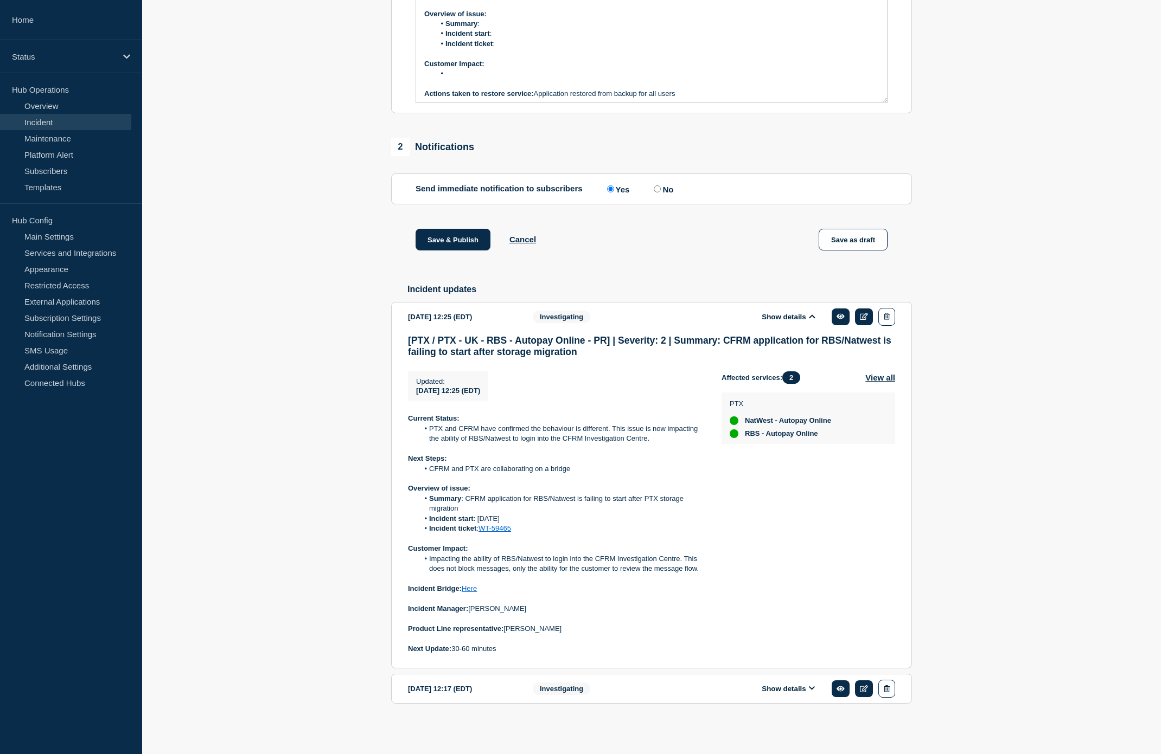
scroll to position [387, 0]
drag, startPoint x: 700, startPoint y: 568, endPoint x: 427, endPoint y: 562, distance: 272.8
click at [427, 379] on li "Impacting the ability of RBS/Natwest to login into the CFRM Investigation Centr…" at bounding box center [562, 564] width 286 height 20
copy li "Impacting the ability of RBS/Natwest to login into the CFRM Investigation Centr…"
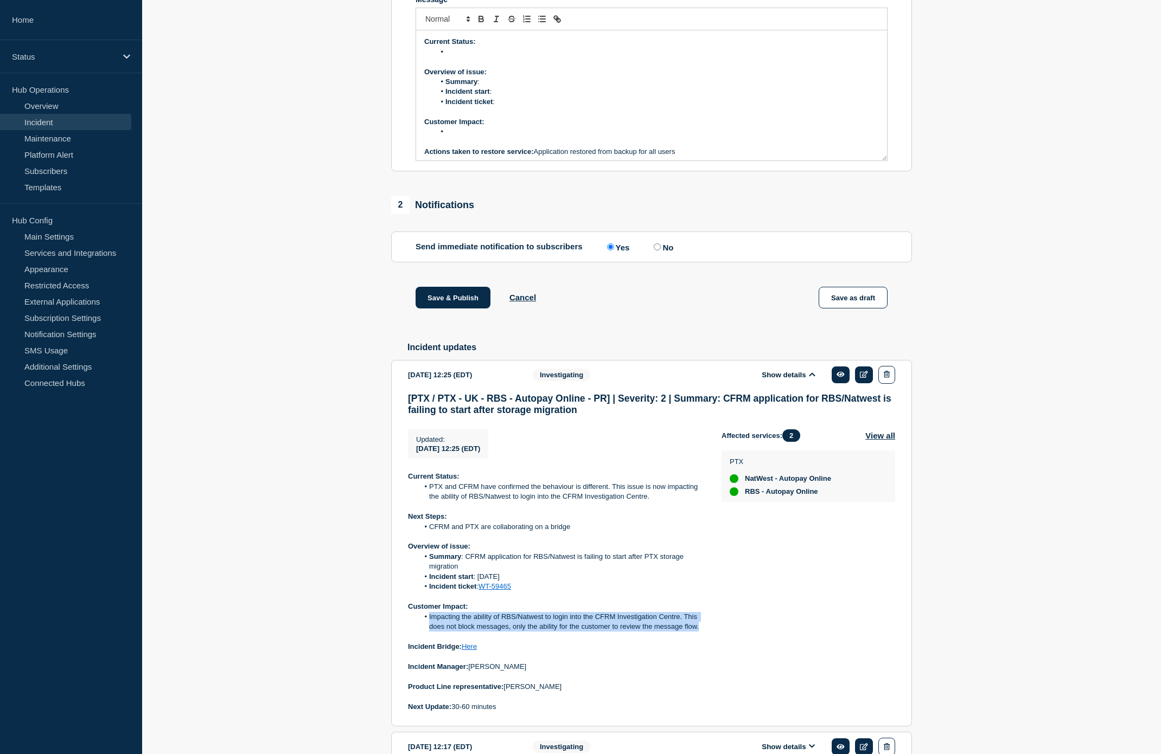
scroll to position [146, 0]
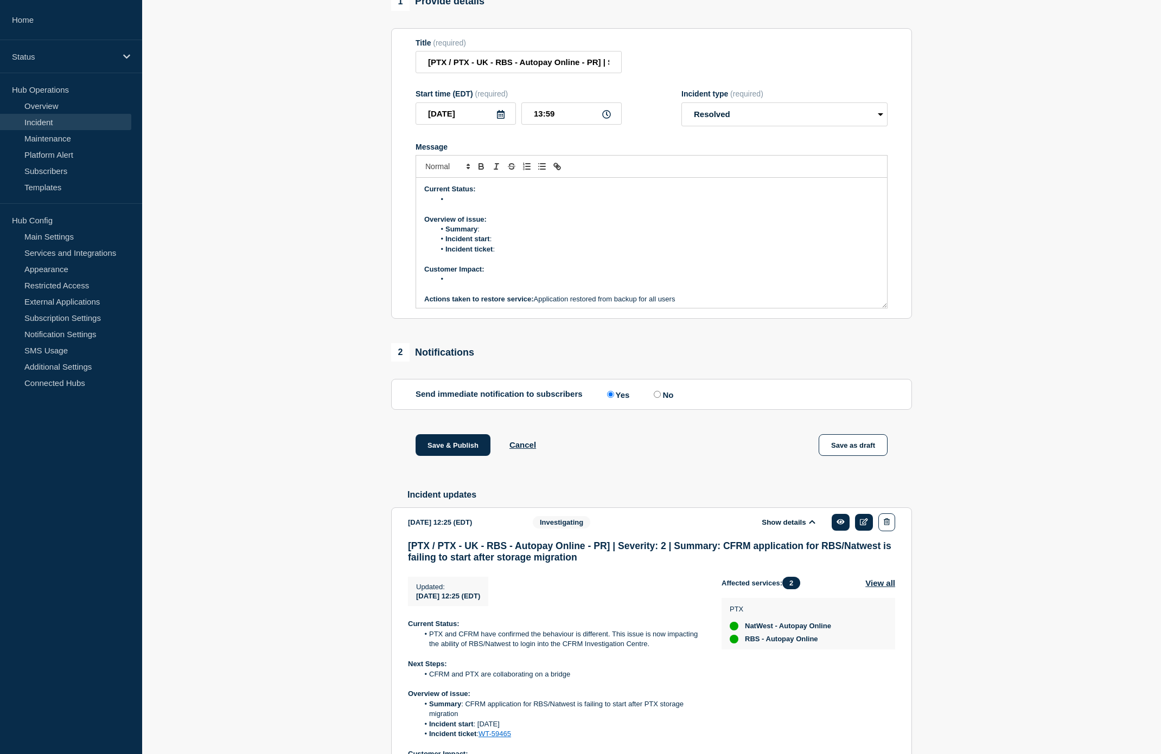
click at [467, 284] on li "Message" at bounding box center [657, 279] width 444 height 10
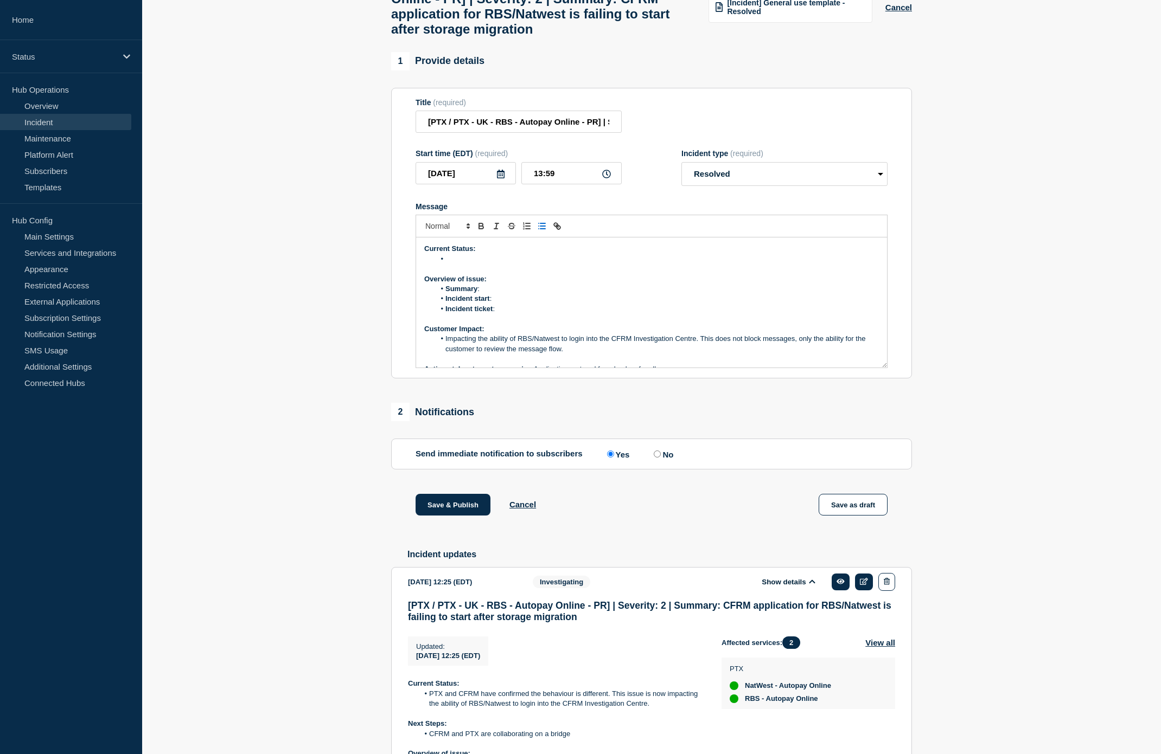
scroll to position [86, 0]
click at [468, 265] on li "Message" at bounding box center [657, 260] width 444 height 10
drag, startPoint x: 502, startPoint y: 317, endPoint x: 716, endPoint y: 569, distance: 331.7
click at [506, 295] on li "Summary :" at bounding box center [657, 290] width 444 height 10
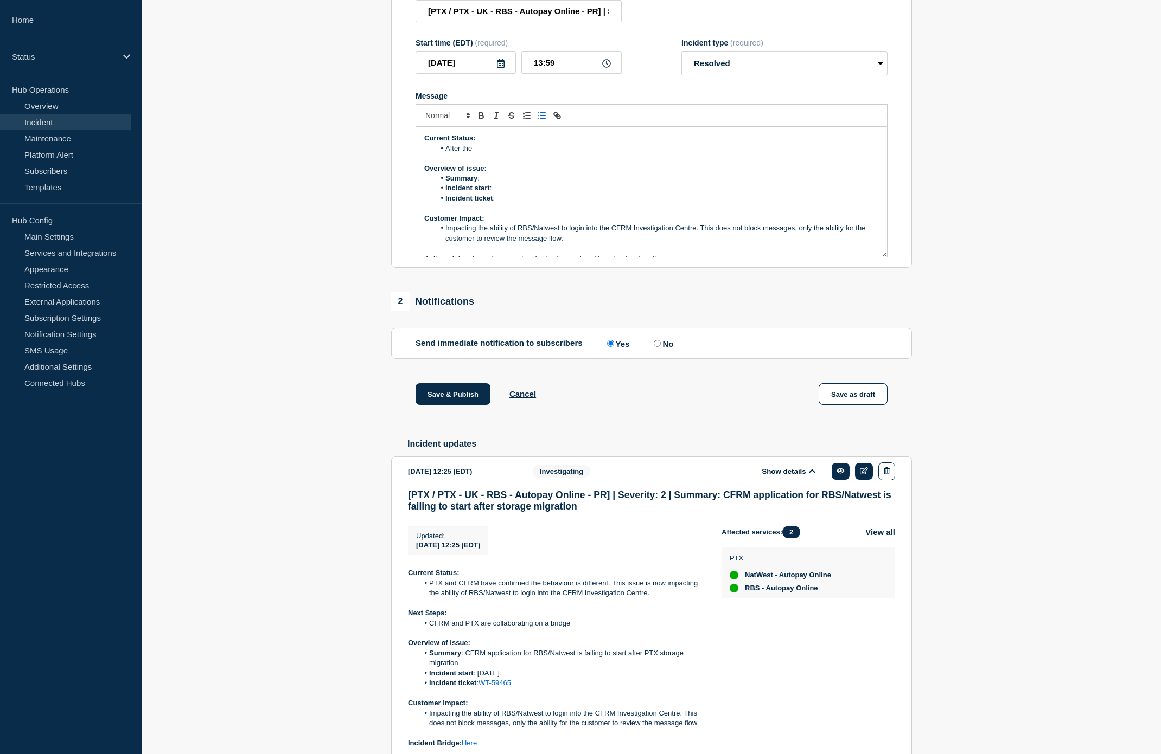
scroll to position [387, 0]
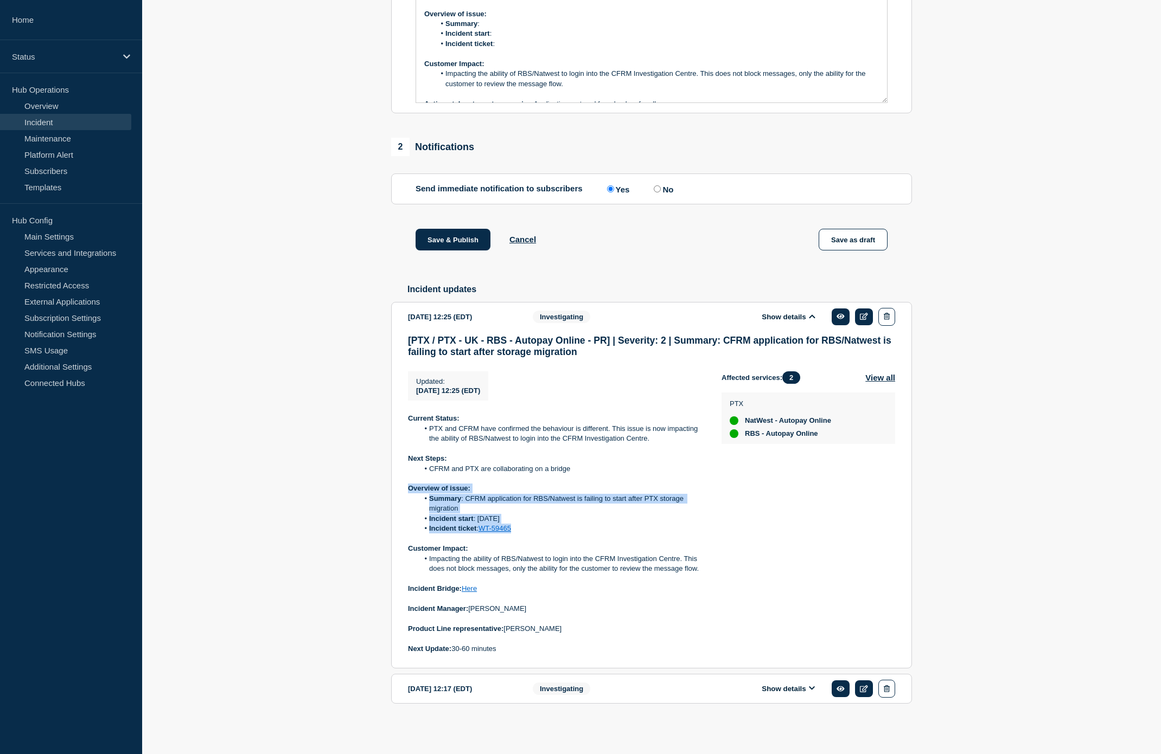
drag, startPoint x: 514, startPoint y: 527, endPoint x: 408, endPoint y: 490, distance: 111.7
click at [408, 379] on div "Current Status: PTX and CFRM have confirmed the behaviour is different. This is…" at bounding box center [556, 534] width 296 height 240
copy div "Overview of issue: Summary : CFRM application for RBS/Natwest is failing to sta…"
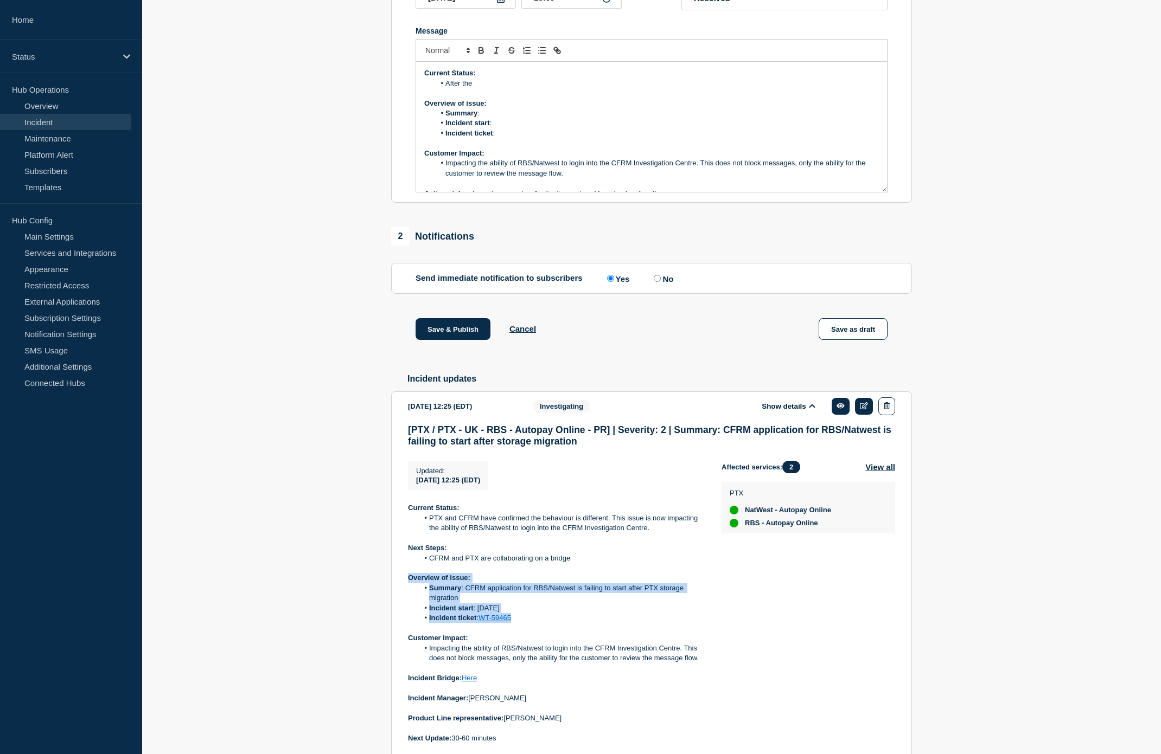
scroll to position [86, 0]
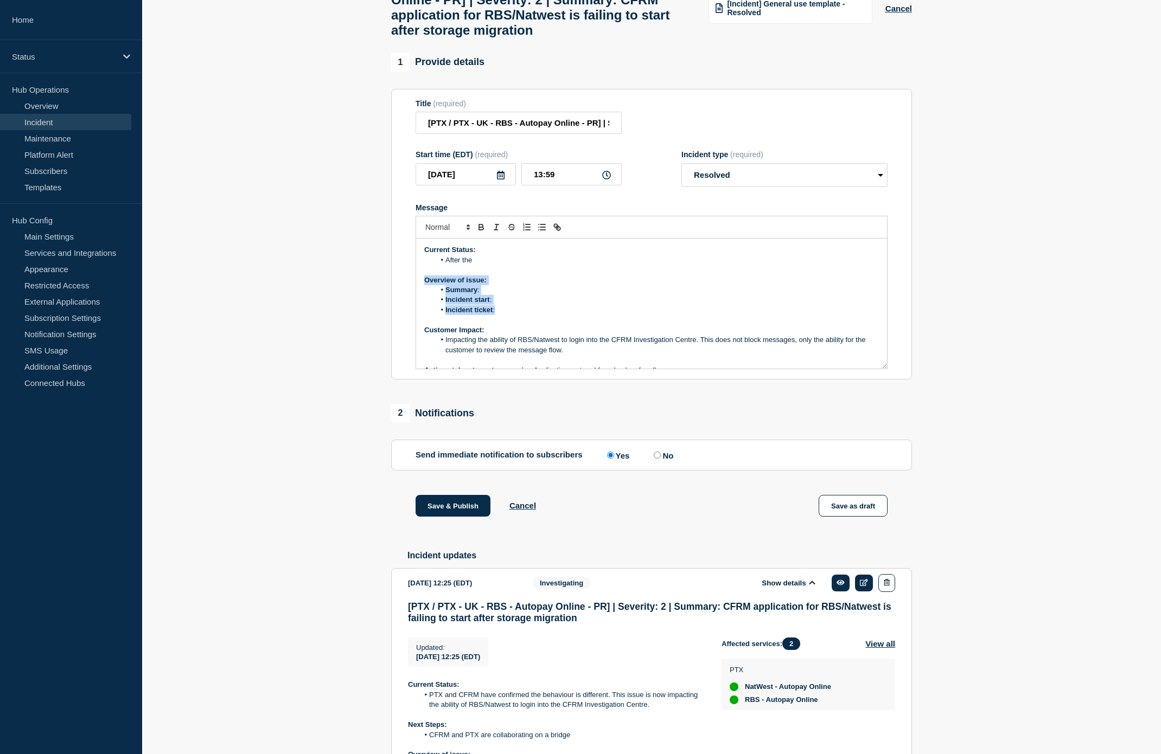
drag, startPoint x: 501, startPoint y: 341, endPoint x: 422, endPoint y: 313, distance: 83.9
click at [422, 313] on div "Current Status: After the Overview of issue: Summary : Incident start : Inciden…" at bounding box center [651, 304] width 471 height 130
click at [492, 265] on li "After the" at bounding box center [657, 260] width 444 height 10
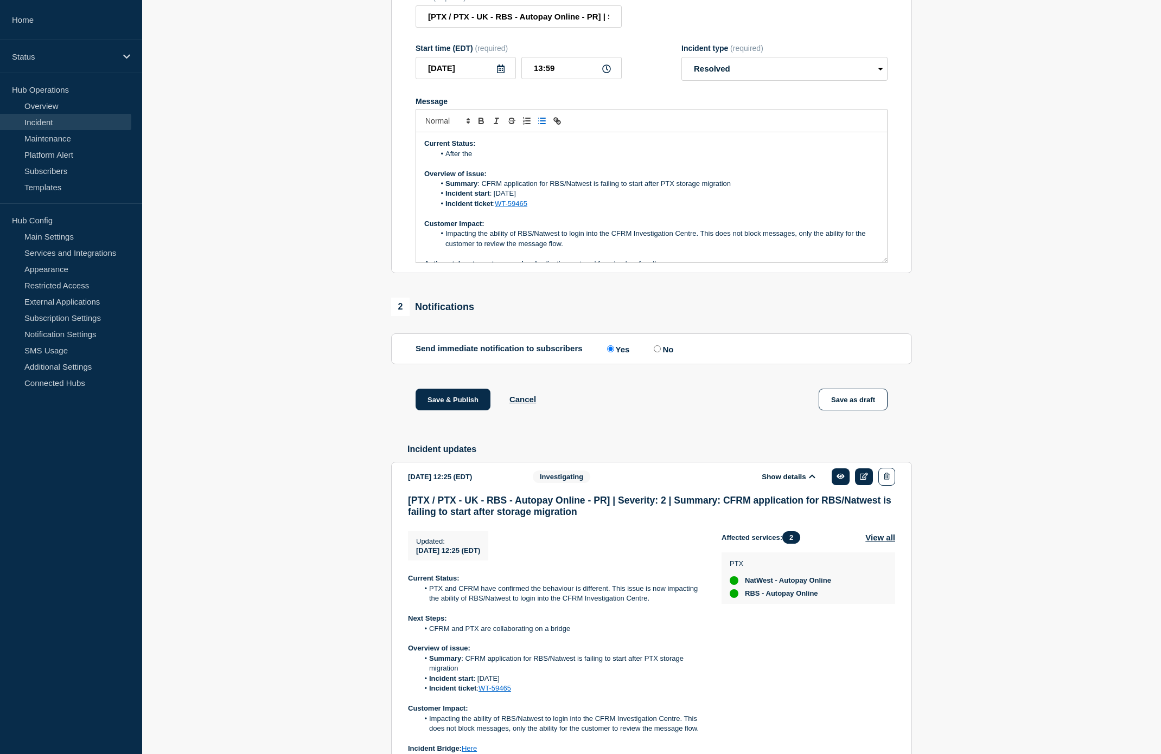
scroll to position [25, 0]
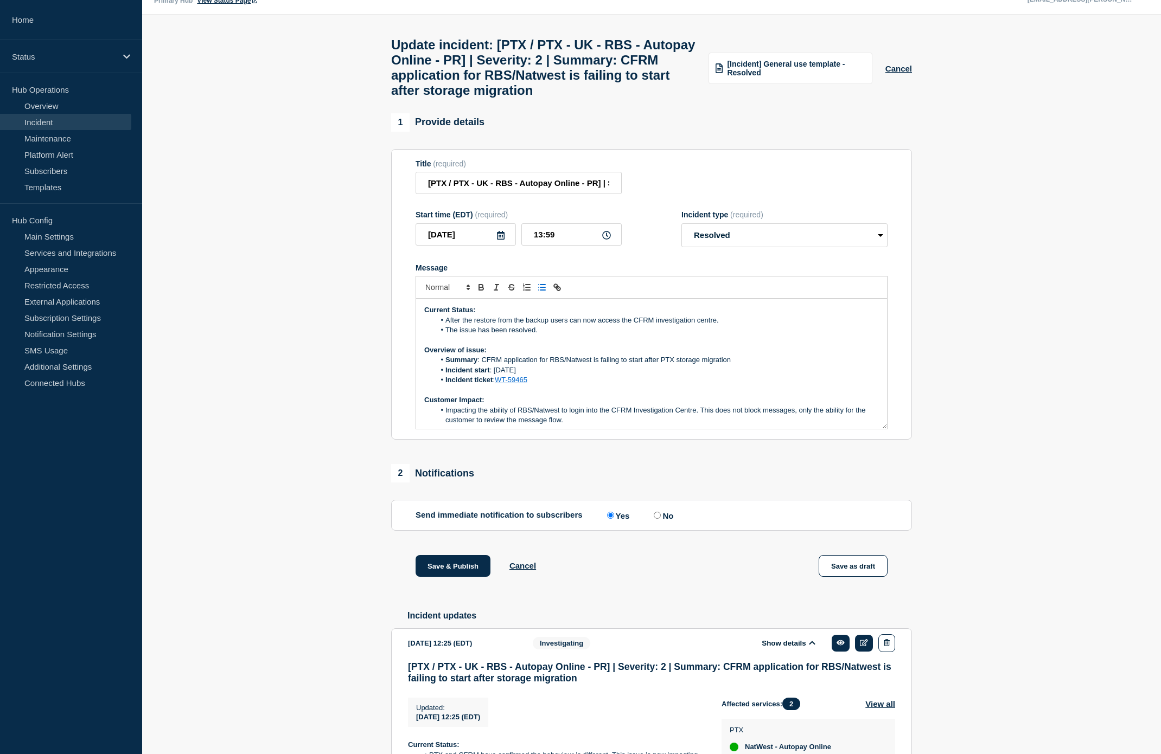
click at [735, 325] on li "After the restore from the backup users can now access the CFRM investigation c…" at bounding box center [657, 321] width 444 height 10
drag, startPoint x: 725, startPoint y: 351, endPoint x: 570, endPoint y: 360, distance: 154.8
click at [599, 336] on ol "After the restore from the backup users can now access the CFRM investigation c…" at bounding box center [651, 326] width 454 height 20
click at [555, 325] on li "After the restore from the backup users can now access the CFRM investigation c…" at bounding box center [657, 321] width 444 height 10
drag, startPoint x: 555, startPoint y: 350, endPoint x: 469, endPoint y: 371, distance: 88.1
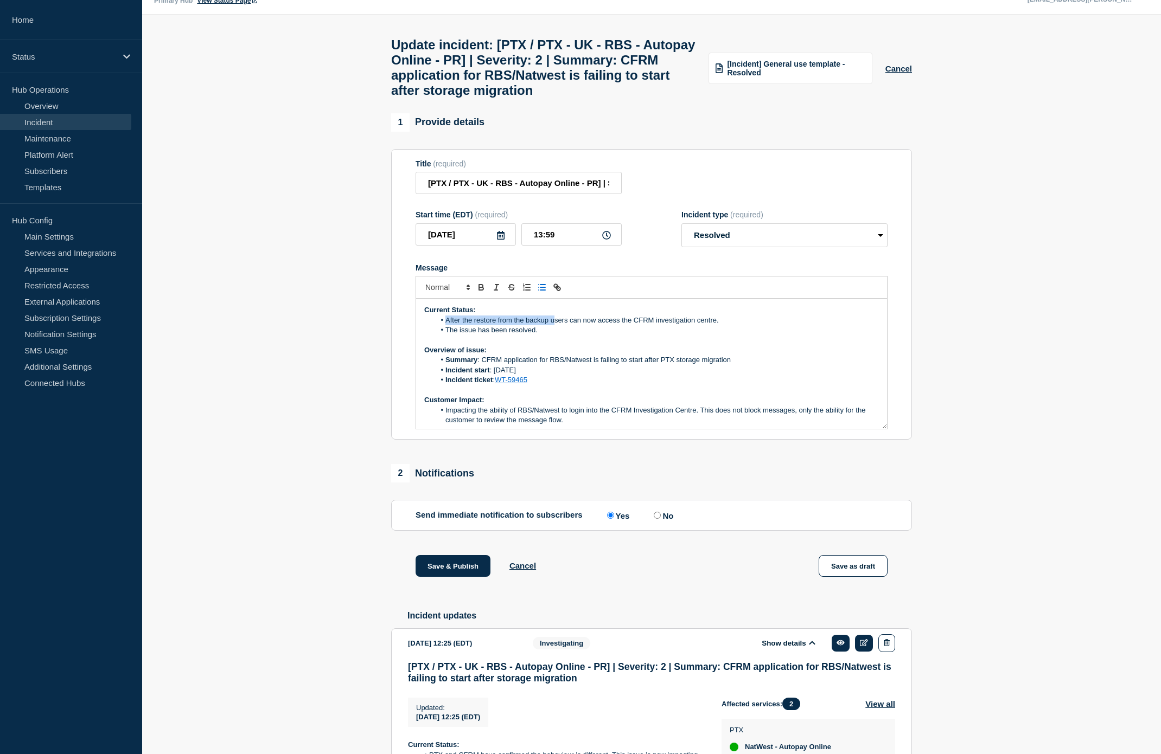
click at [448, 325] on li "After the restore from the backup users can now access the CFRM investigation c…" at bounding box center [657, 321] width 444 height 10
click at [625, 325] on li "Users can now access the CFRM investigation centre." at bounding box center [657, 321] width 444 height 10
click at [616, 335] on li "The issue has been resolved." at bounding box center [657, 330] width 444 height 10
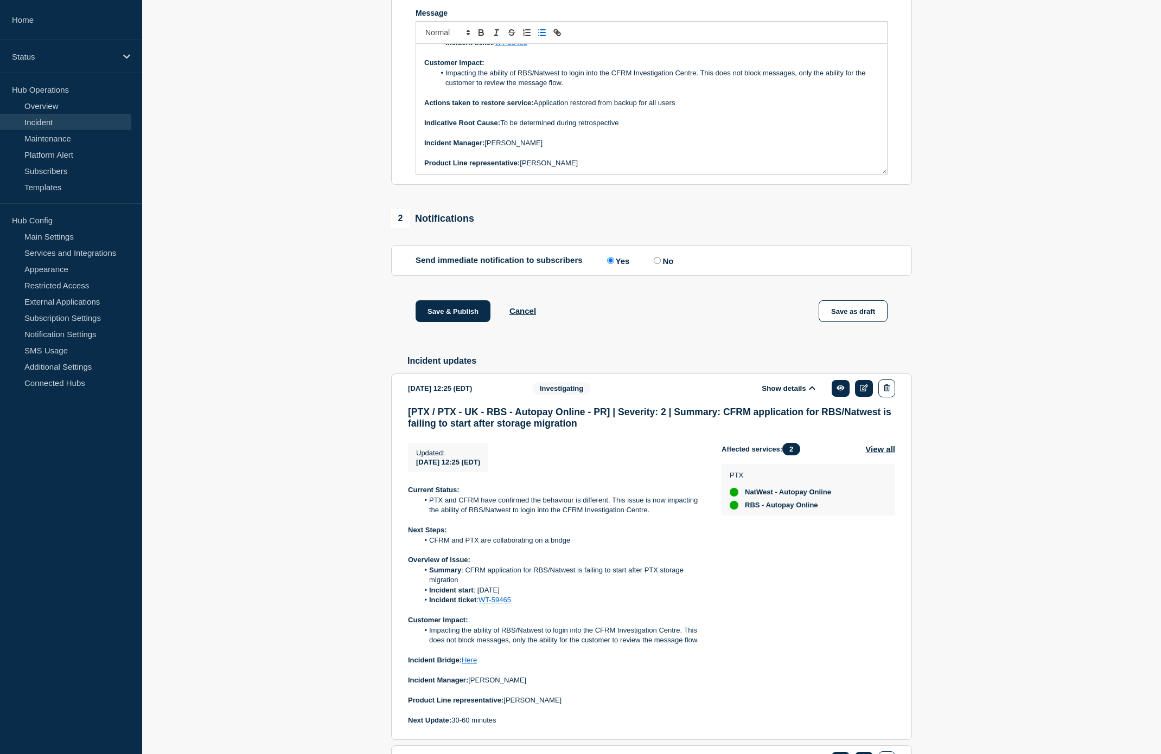
scroll to position [327, 0]
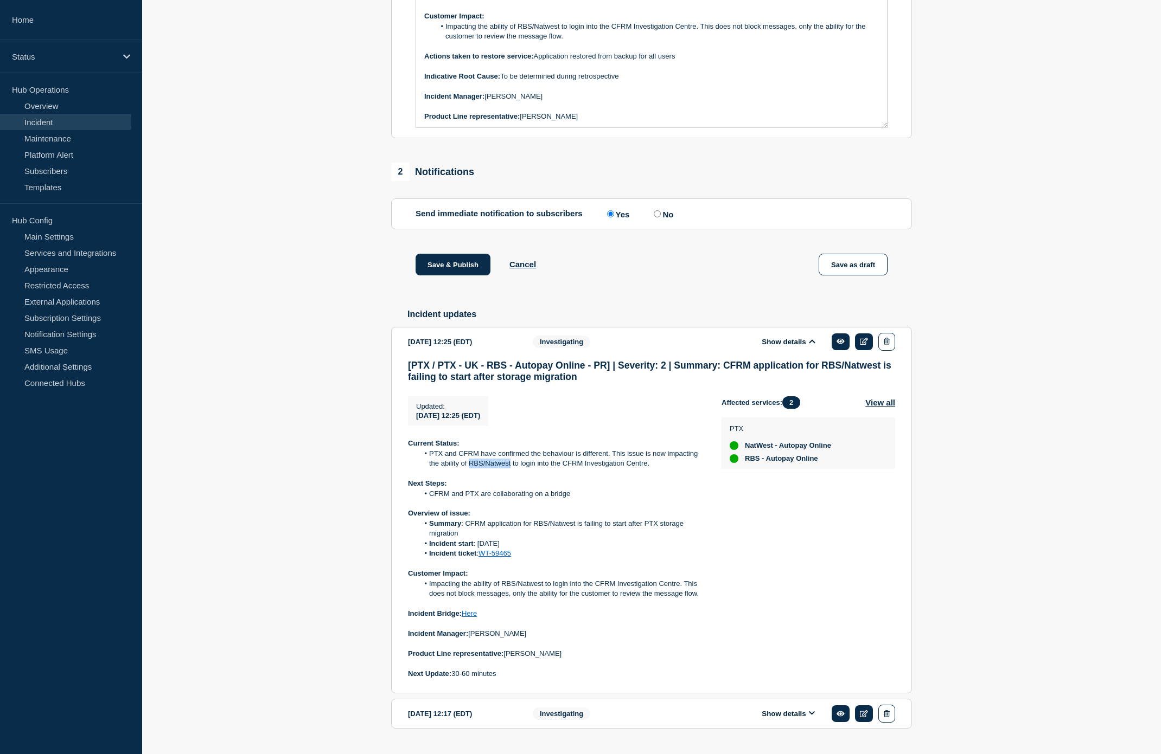
drag, startPoint x: 510, startPoint y: 497, endPoint x: 470, endPoint y: 494, distance: 40.3
click at [470, 379] on li "PTX and CFRM have confirmed the behaviour is different. This issue is now impac…" at bounding box center [562, 459] width 286 height 20
copy li "RBS/Natwest"
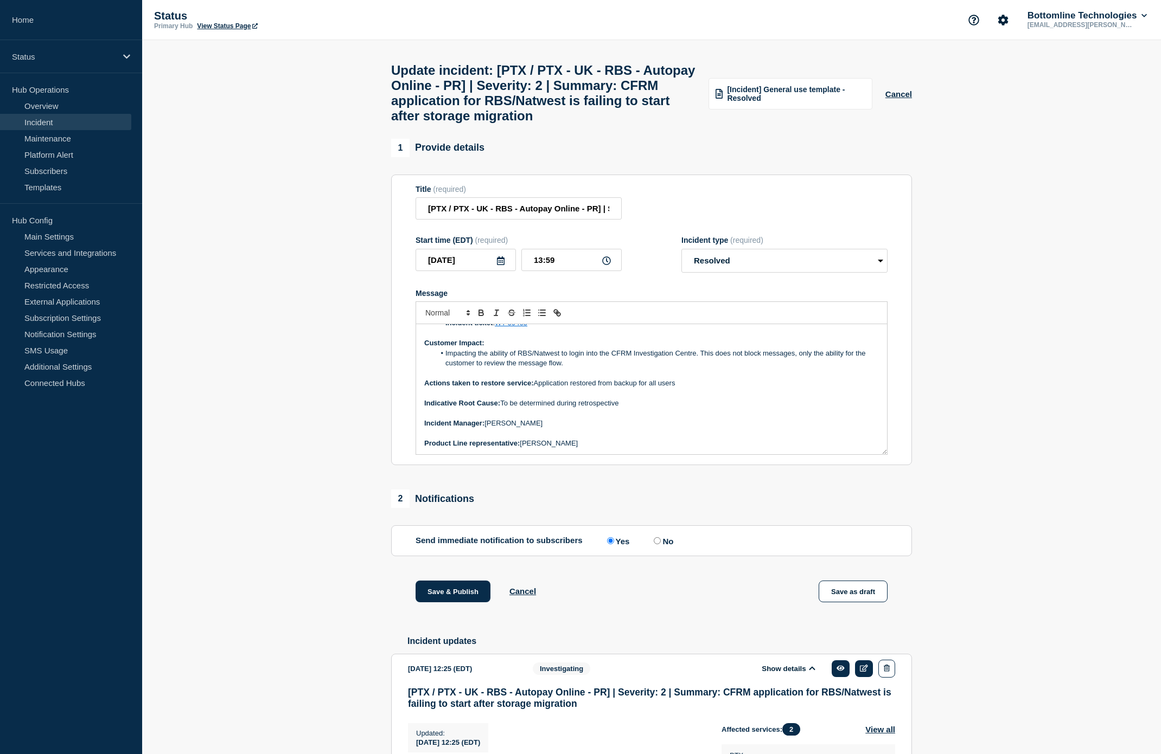
scroll to position [0, 0]
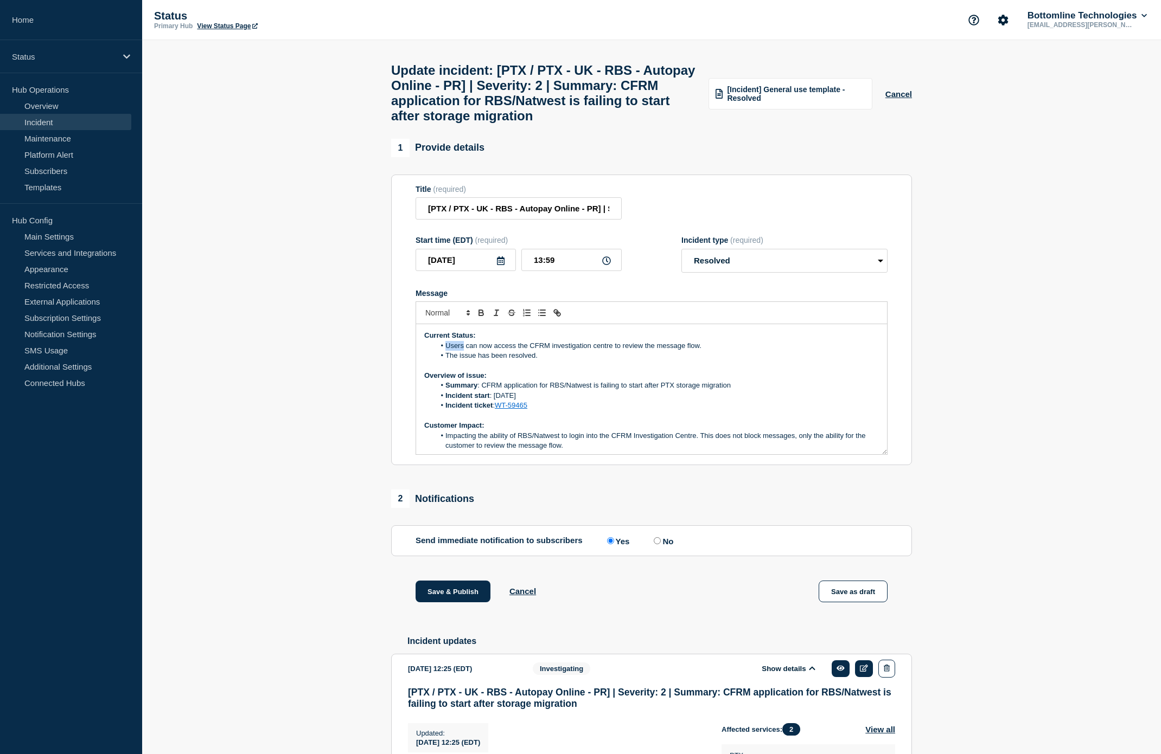
drag, startPoint x: 445, startPoint y: 375, endPoint x: 463, endPoint y: 375, distance: 17.9
click at [463, 351] on li "Users can now access the CFRM investigation centre to review the message flow." at bounding box center [657, 346] width 444 height 10
click at [562, 361] on li "The issue has been resolved." at bounding box center [657, 356] width 444 height 10
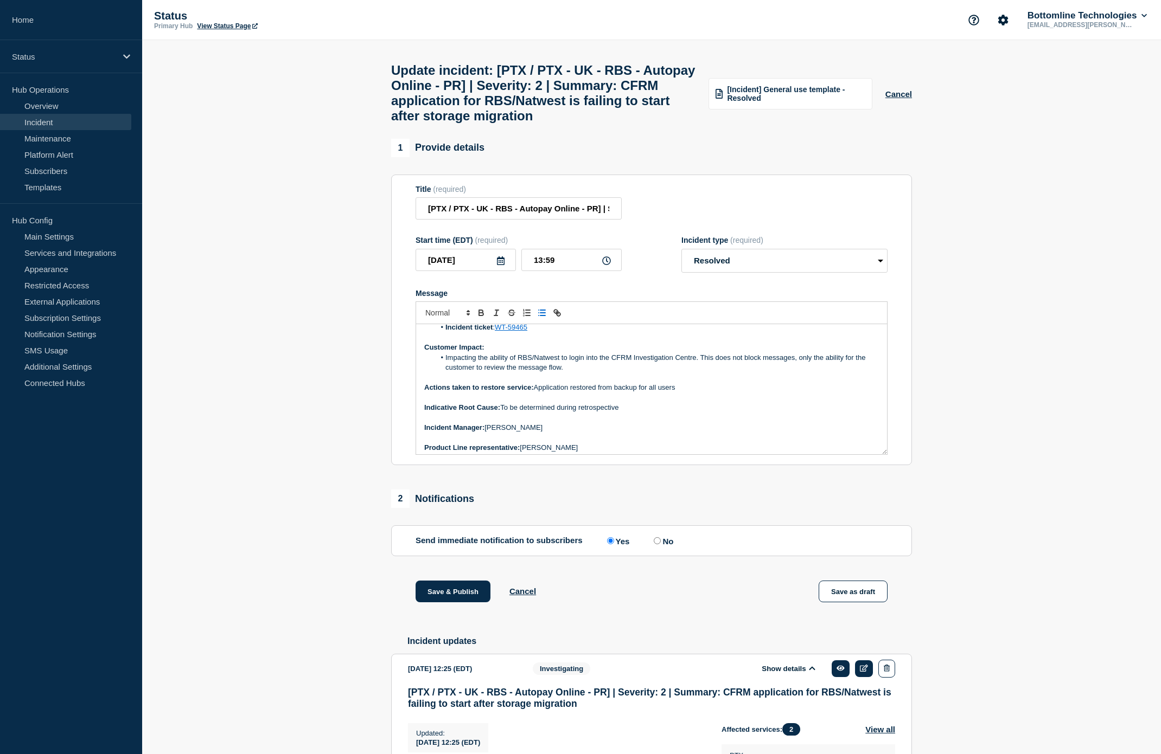
scroll to position [82, 0]
drag, startPoint x: 680, startPoint y: 414, endPoint x: 659, endPoint y: 414, distance: 20.1
click at [659, 379] on p "Actions taken to restore service: Application restored from backup for all users" at bounding box center [651, 384] width 454 height 10
drag, startPoint x: 659, startPoint y: 411, endPoint x: 666, endPoint y: 420, distance: 12.0
click at [659, 379] on p "Actions taken to restore service: Application restored from backup for all RBS/…" at bounding box center [651, 384] width 454 height 10
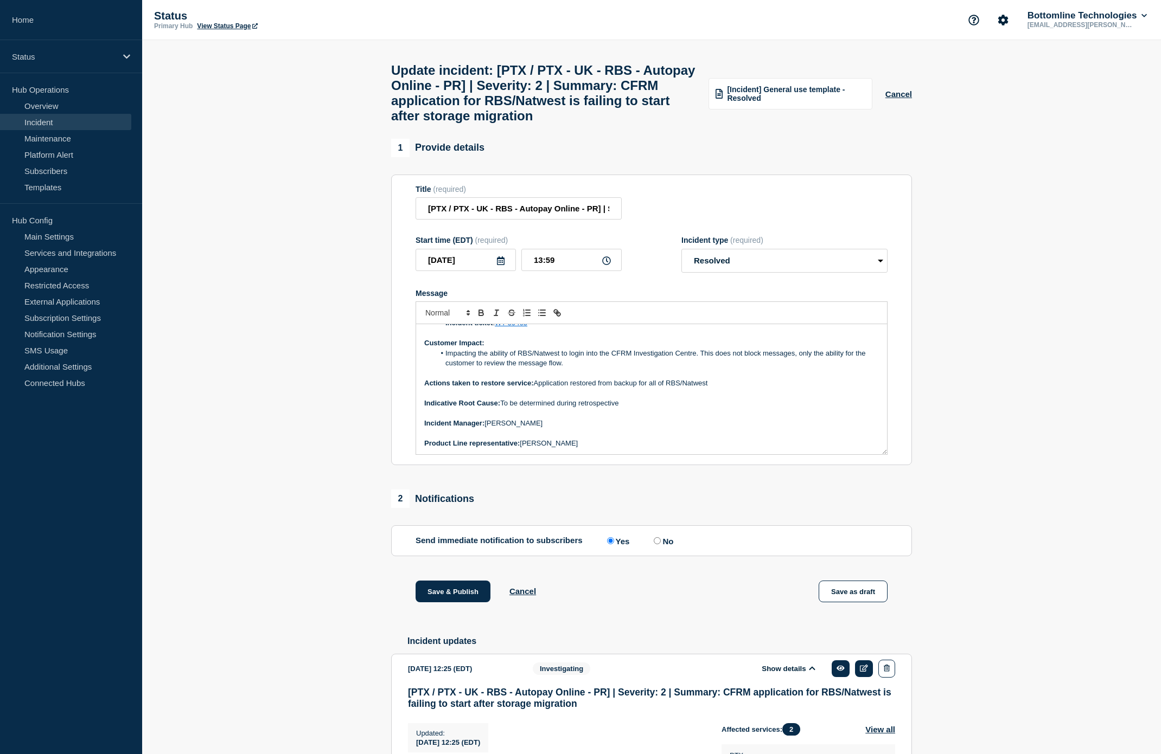
click at [652, 379] on p "Indicative Root Cause: To be determined during retrospective" at bounding box center [651, 404] width 454 height 10
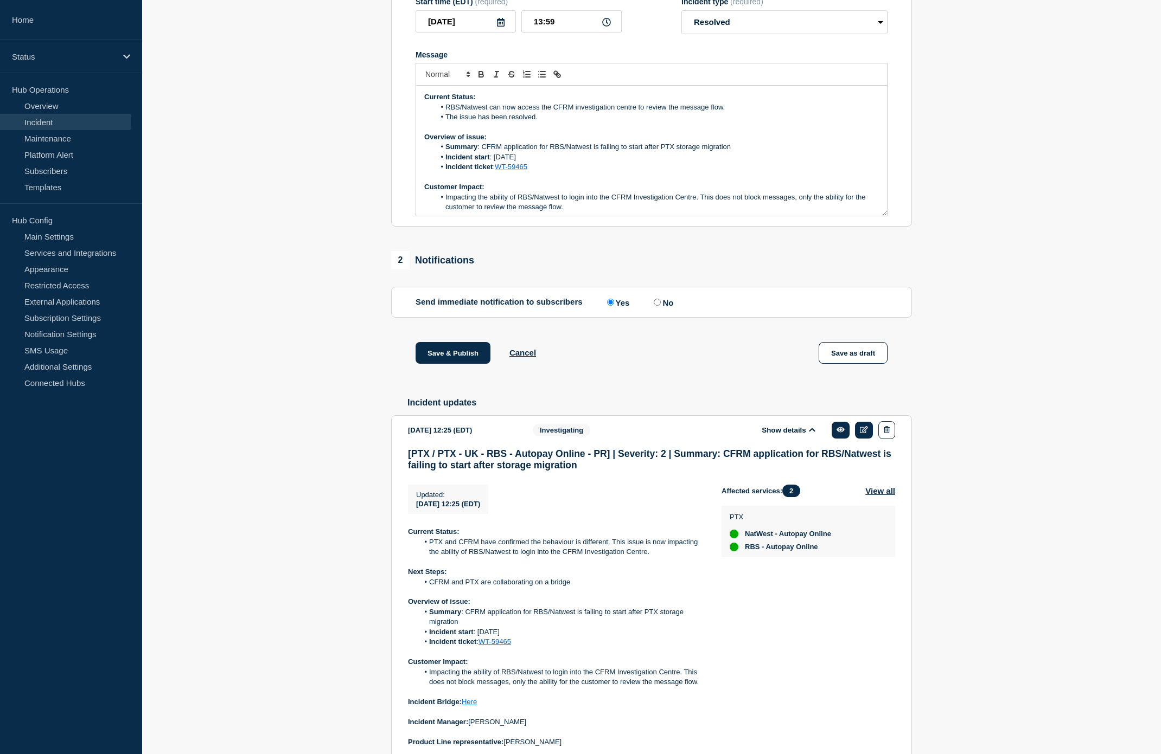
scroll to position [241, 0]
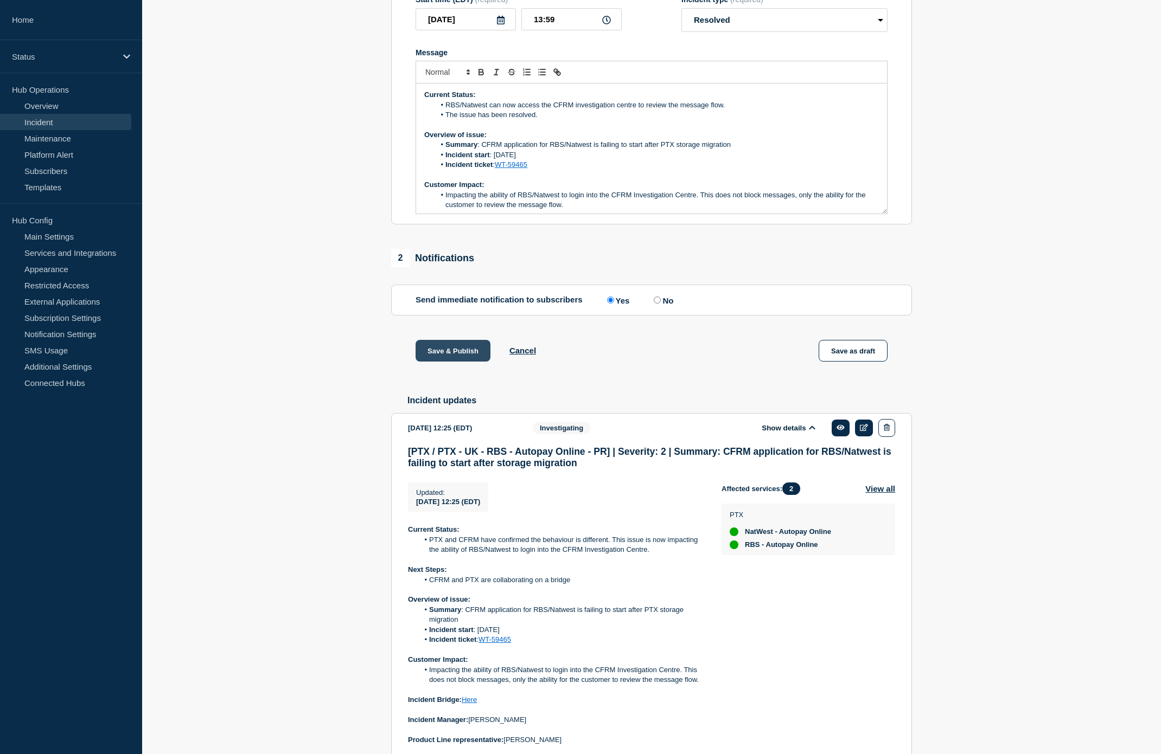
click at [463, 362] on button "Save & Publish" at bounding box center [452, 351] width 75 height 22
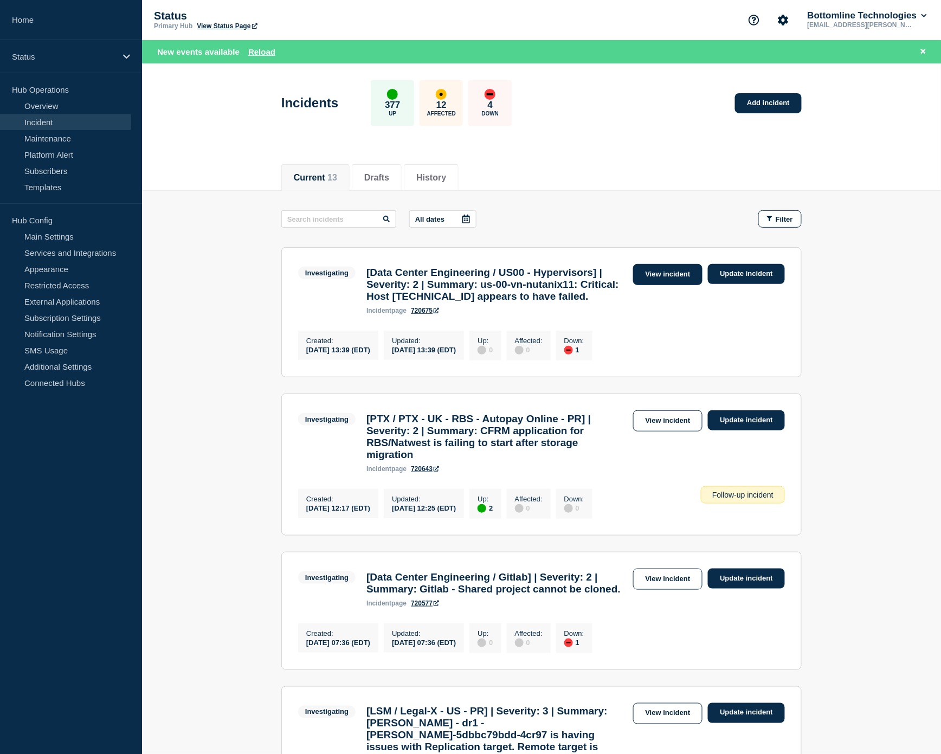
click at [682, 281] on link "View incident" at bounding box center [668, 274] width 70 height 21
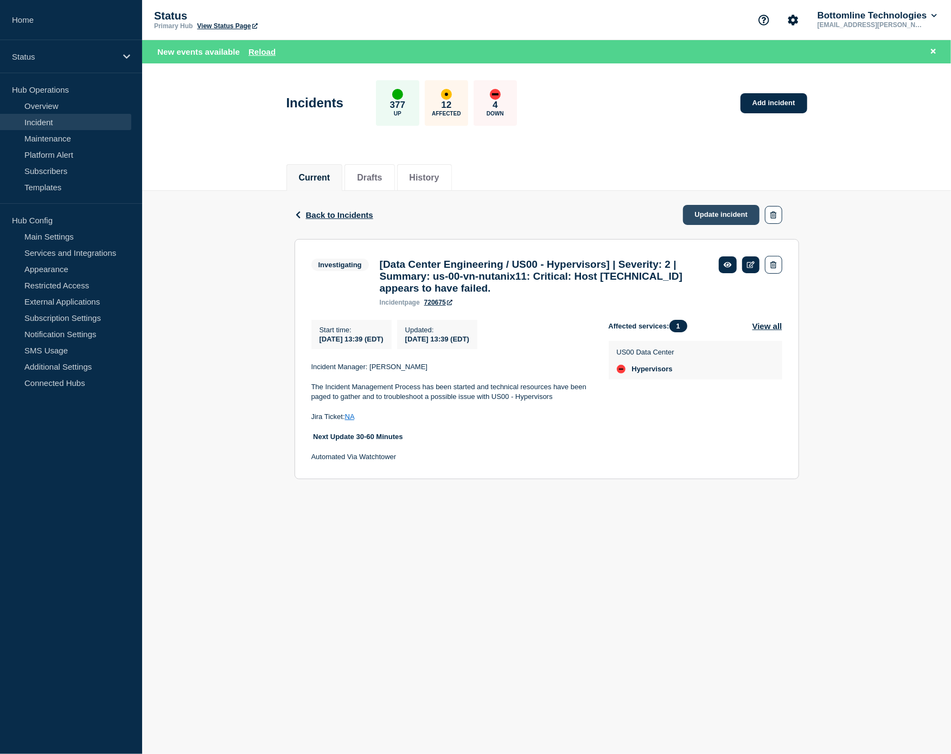
click at [710, 215] on link "Update incident" at bounding box center [721, 215] width 77 height 20
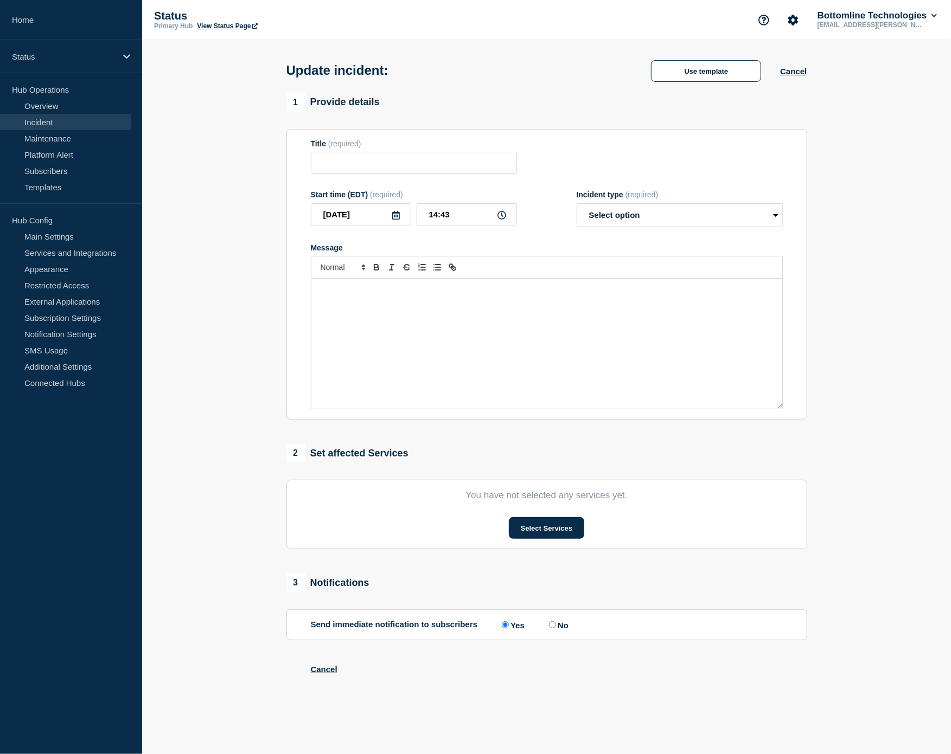
type input "[Data Center Engineering / US00 - Hypervisors] | Severity: 2 | Summary: us-00-v…"
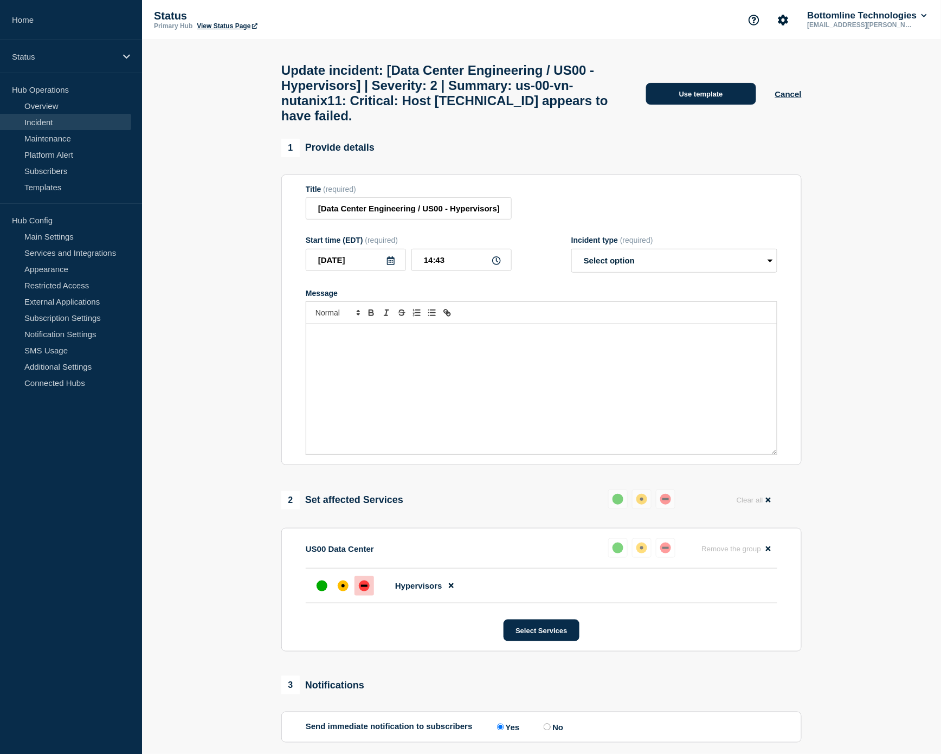
click at [718, 105] on button "Use template" at bounding box center [701, 94] width 110 height 22
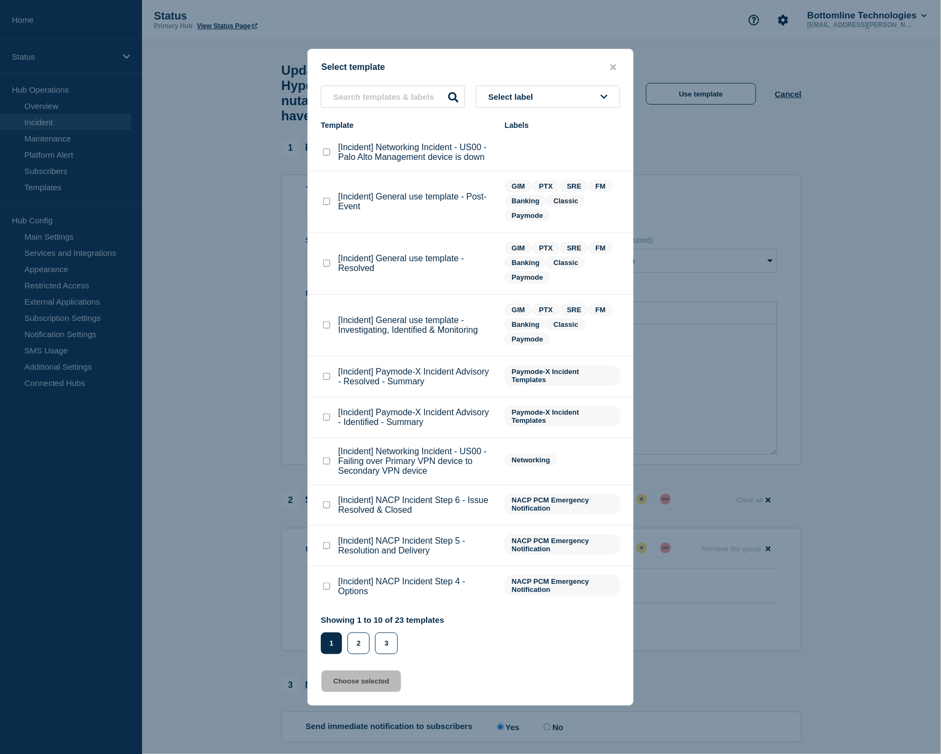
click at [329, 326] on checkbox"] "[Incident] General use template - Investigating, Identified & Monitoring checkb…" at bounding box center [326, 325] width 7 height 7
checkbox checkbox"] "true"
click at [381, 379] on button "Choose selected" at bounding box center [362, 682] width 80 height 22
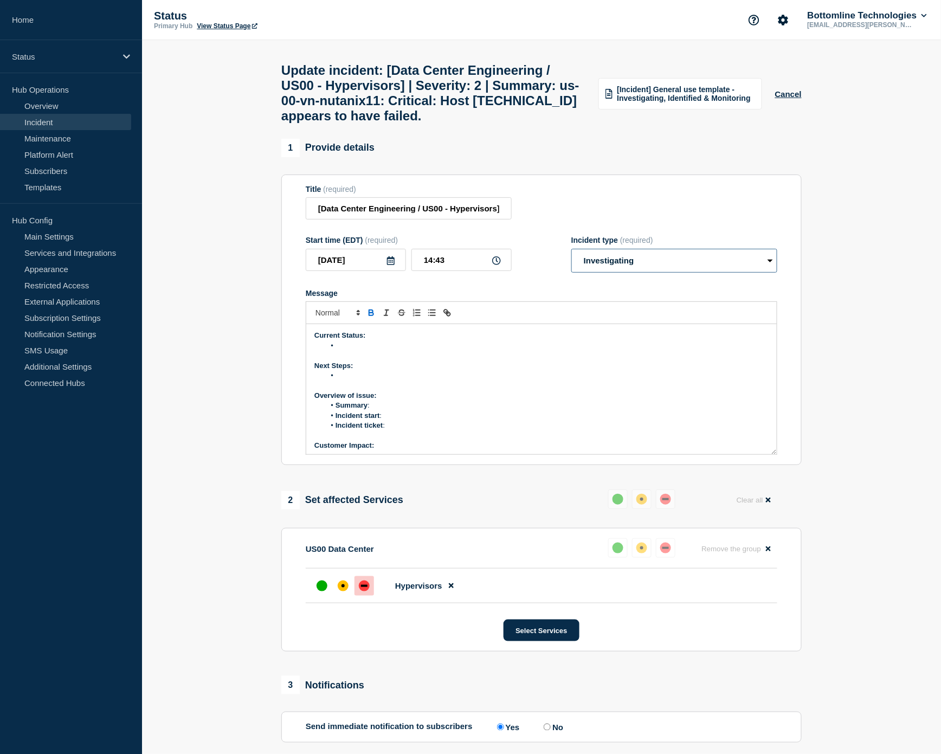
click at [624, 273] on select "Select option Investigating Identified Monitoring Resolved" at bounding box center [675, 261] width 206 height 24
select select "monitoring"
click at [572, 273] on select "Select option Investigating Identified Monitoring Resolved" at bounding box center [675, 261] width 206 height 24
click at [467, 351] on li "Message" at bounding box center [547, 346] width 444 height 10
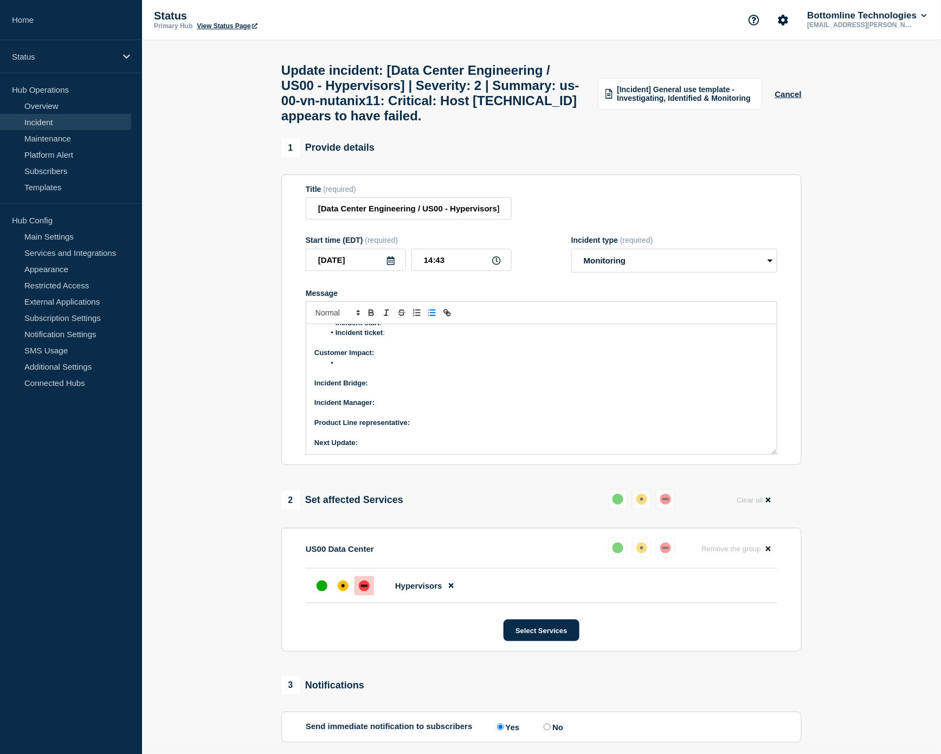
click at [394, 379] on p "Next Update:" at bounding box center [542, 443] width 454 height 10
click at [467, 379] on p "Product Line representative:" at bounding box center [542, 423] width 454 height 10
drag, startPoint x: 395, startPoint y: 433, endPoint x: 402, endPoint y: 438, distance: 9.0
click at [402, 379] on p "Incident Manager:" at bounding box center [542, 403] width 454 height 10
drag, startPoint x: 430, startPoint y: 436, endPoint x: 379, endPoint y: 426, distance: 51.9
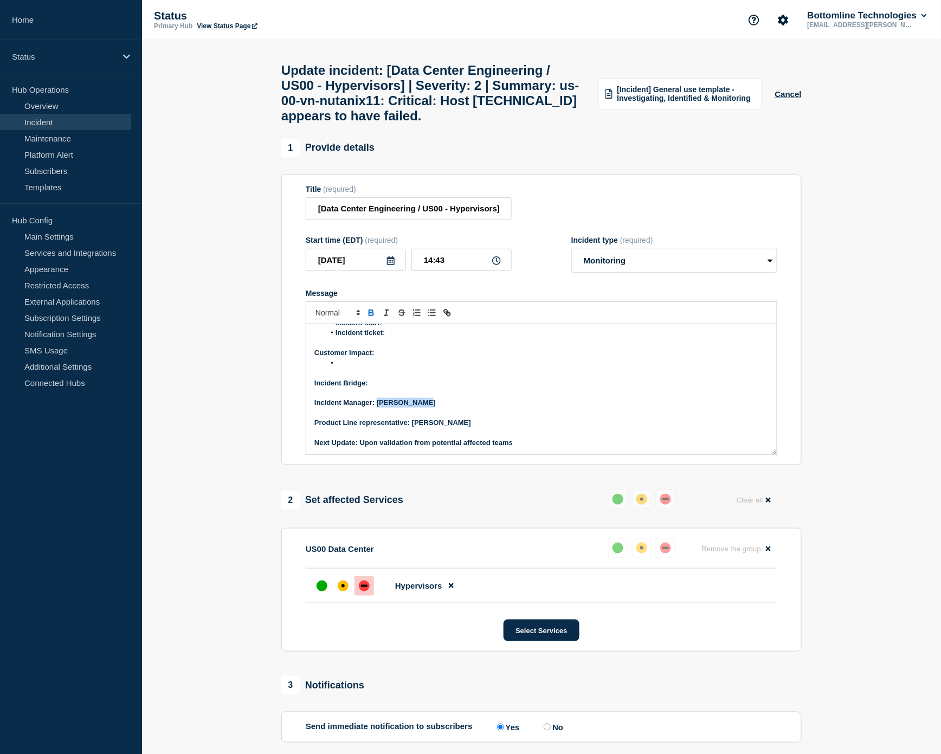
click at [378, 379] on p "Incident Manager: [PERSON_NAME]" at bounding box center [542, 403] width 454 height 10
click at [371, 318] on icon "Toggle bold text" at bounding box center [372, 313] width 10 height 10
drag, startPoint x: 474, startPoint y: 456, endPoint x: 413, endPoint y: 456, distance: 60.7
click at [413, 379] on p "Product Line representative: [PERSON_NAME]" at bounding box center [542, 423] width 454 height 10
click at [372, 316] on icon "Toggle bold text" at bounding box center [371, 314] width 4 height 3
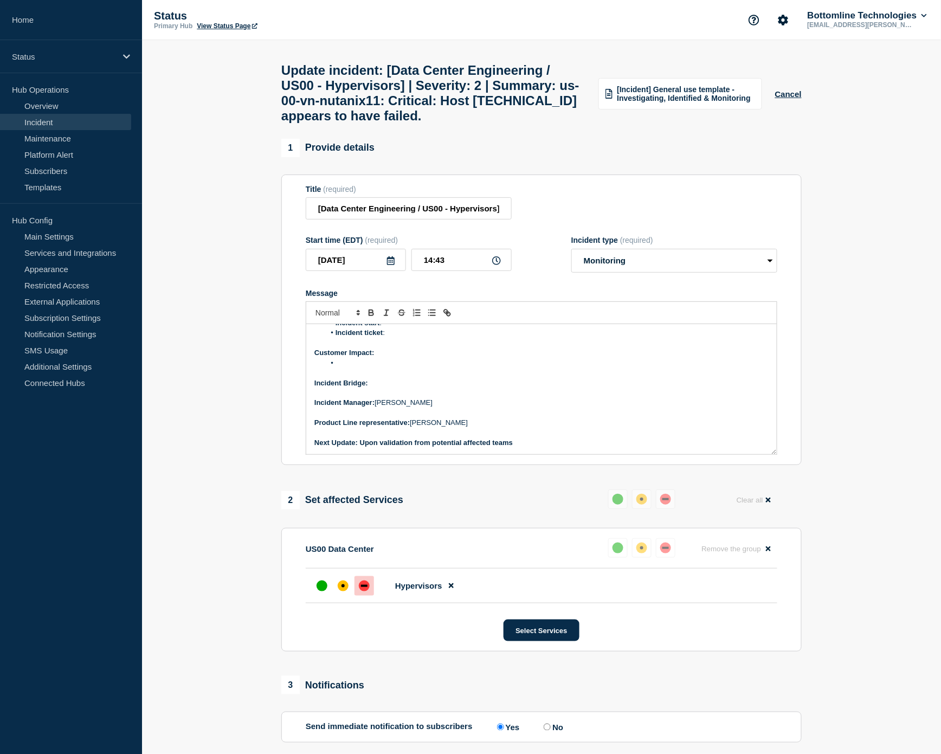
drag, startPoint x: 522, startPoint y: 479, endPoint x: 370, endPoint y: 470, distance: 152.7
click at [368, 379] on p "Next Update: Upon validation from potential affected teams" at bounding box center [542, 443] width 454 height 10
click at [539, 379] on div "Current Status: Next Steps: Overview of issue: Summary : Incident start : Incid…" at bounding box center [541, 389] width 471 height 130
click at [528, 379] on p "Next Update: Upon validation from potential affected teams" at bounding box center [542, 443] width 454 height 10
drag, startPoint x: 528, startPoint y: 476, endPoint x: 362, endPoint y: 481, distance: 166.6
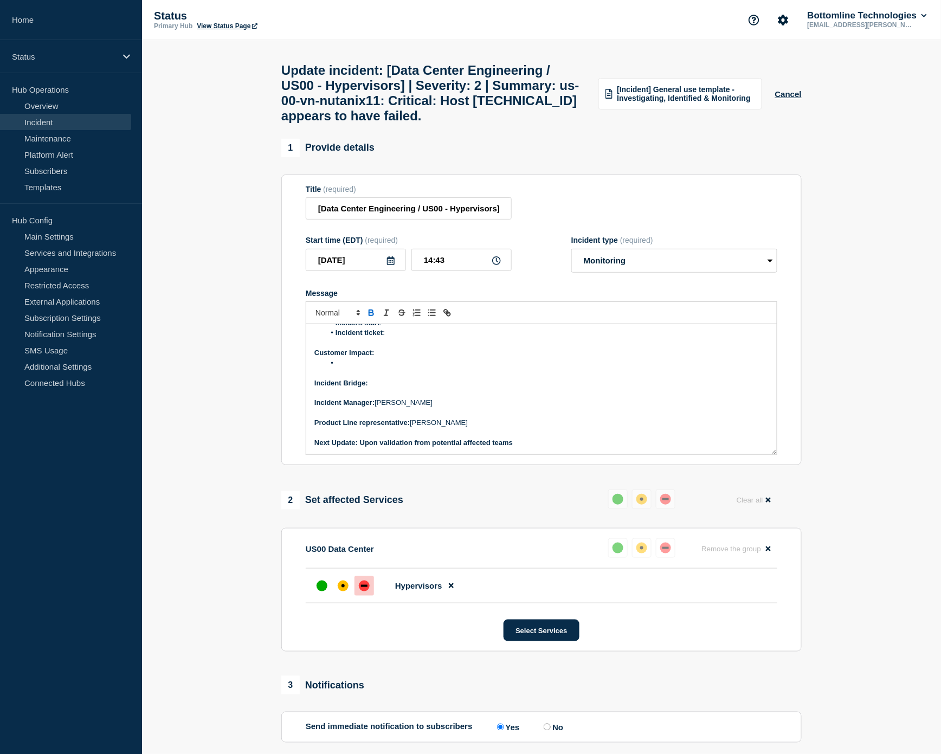
click at [362, 379] on div "Current Status: Next Steps: Overview of issue: Summary : Incident start : Incid…" at bounding box center [541, 389] width 471 height 130
drag, startPoint x: 370, startPoint y: 343, endPoint x: 381, endPoint y: 376, distance: 34.8
click at [370, 313] on icon "Toggle bold text" at bounding box center [371, 311] width 4 height 3
click at [380, 379] on p "Incident Bridge:" at bounding box center [542, 384] width 454 height 10
drag, startPoint x: 419, startPoint y: 416, endPoint x: 372, endPoint y: 420, distance: 47.4
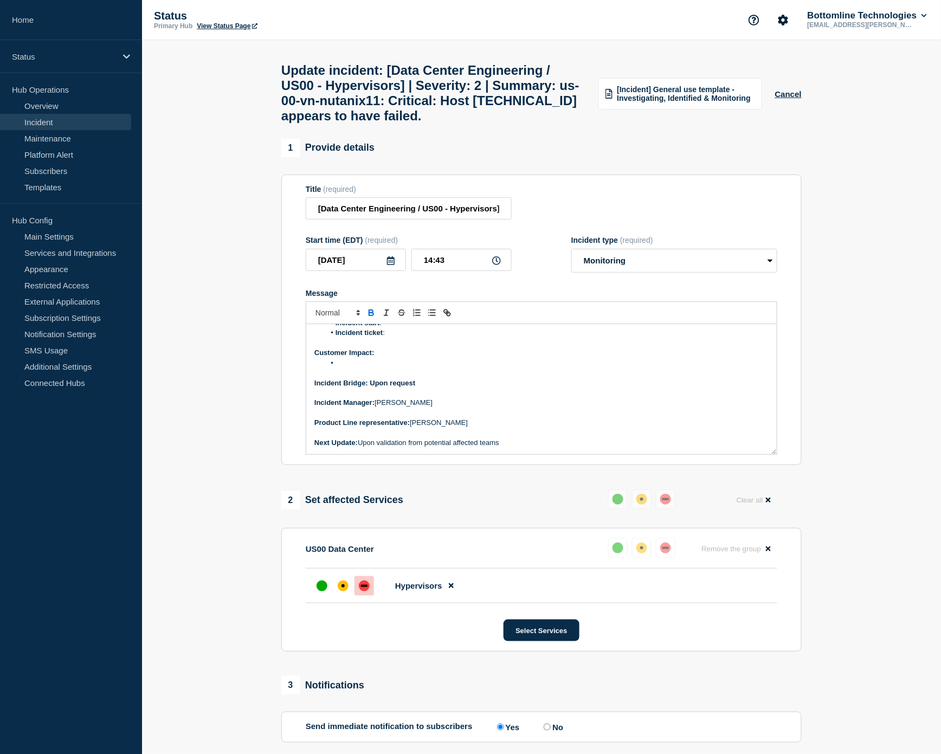
click at [372, 379] on div "Current Status: Next Steps: Overview of issue: Summary : Incident start : Incid…" at bounding box center [541, 389] width 471 height 130
drag, startPoint x: 430, startPoint y: 413, endPoint x: 367, endPoint y: 418, distance: 63.6
click at [367, 379] on p "Incident Bridge: Upon request" at bounding box center [542, 384] width 454 height 10
drag, startPoint x: 422, startPoint y: 417, endPoint x: 373, endPoint y: 416, distance: 49.4
click at [373, 379] on p "Incident Bridge: Upon request" at bounding box center [542, 384] width 454 height 10
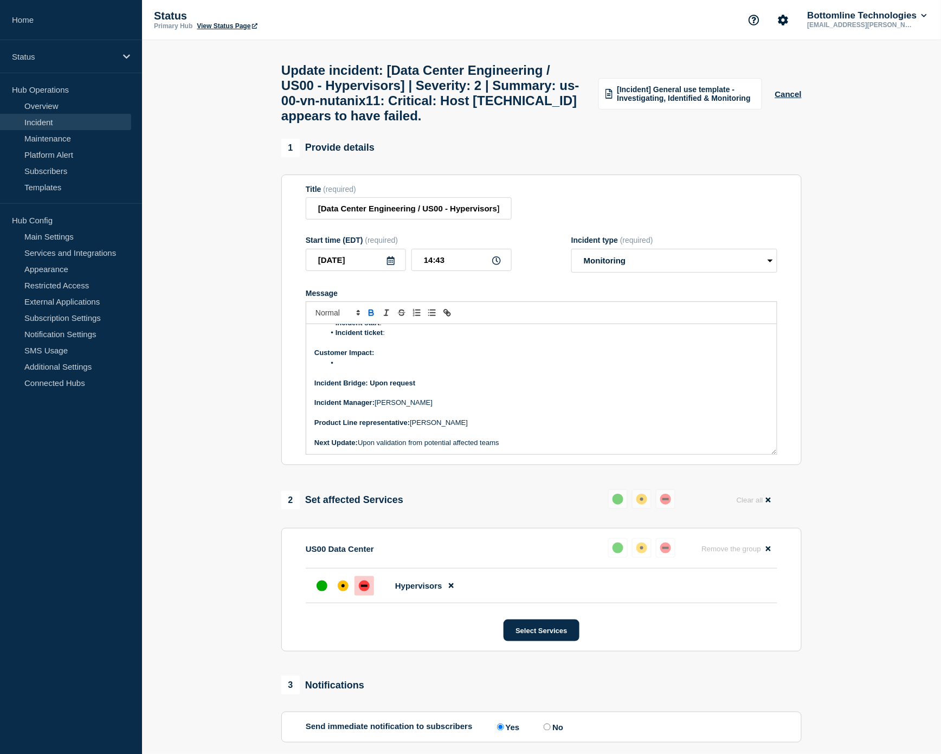
click at [373, 318] on icon "Toggle bold text" at bounding box center [372, 313] width 10 height 10
click at [360, 368] on li "Message" at bounding box center [547, 363] width 444 height 10
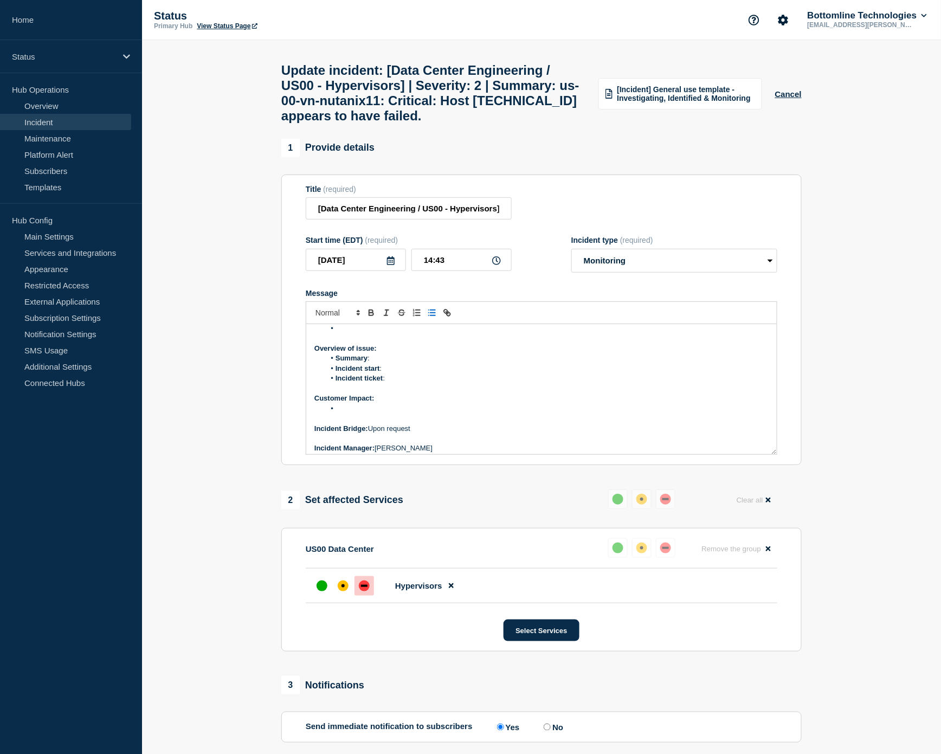
scroll to position [33, 0]
click at [370, 348] on li "Message" at bounding box center [547, 343] width 444 height 10
click at [404, 379] on li "Summary :" at bounding box center [547, 406] width 444 height 10
click at [413, 379] on li "Incident start :" at bounding box center [547, 416] width 444 height 10
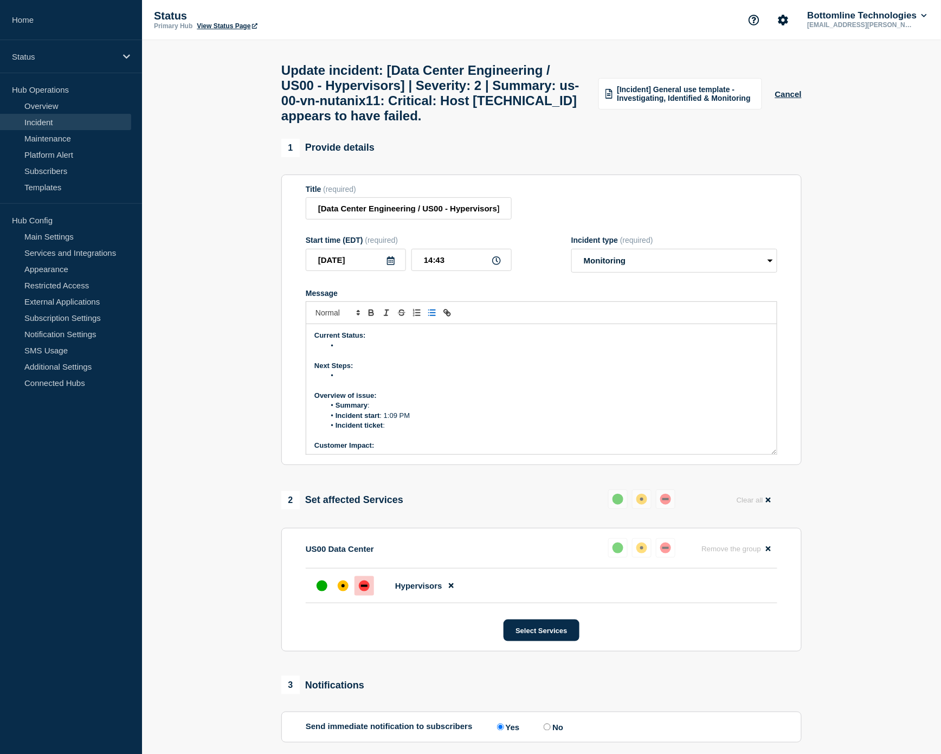
click at [408, 379] on li "Incident ticket :" at bounding box center [547, 426] width 444 height 10
drag, startPoint x: 426, startPoint y: 458, endPoint x: 387, endPoint y: 462, distance: 39.8
click at [387, 379] on li "Incident ticket : WT-59467" at bounding box center [547, 426] width 444 height 10
click at [448, 313] on icon "Toggle link" at bounding box center [446, 312] width 4 height 4
paste input "[URL][DOMAIN_NAME]"
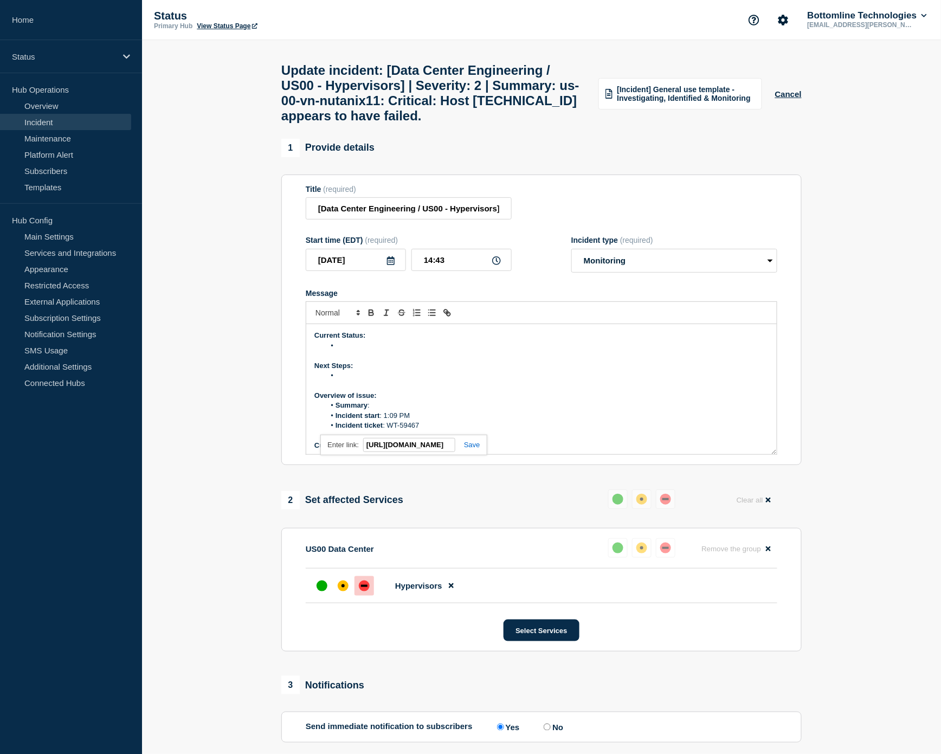
scroll to position [0, 63]
type input "[URL][DOMAIN_NAME]"
click at [475, 379] on link at bounding box center [468, 445] width 25 height 8
click at [419, 379] on li "Summary :" at bounding box center [547, 406] width 444 height 10
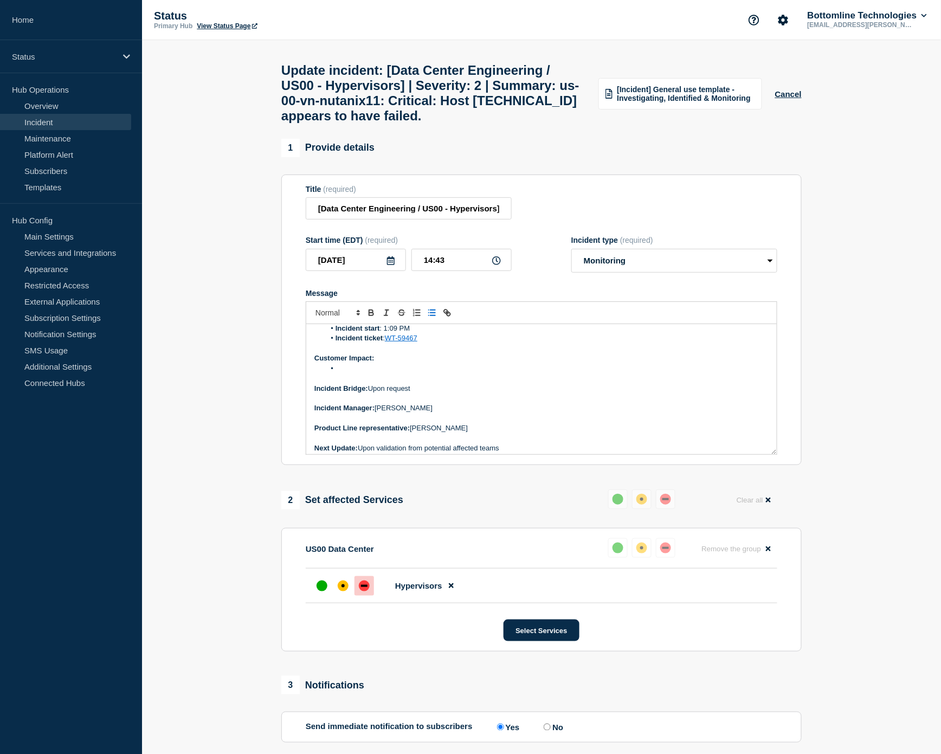
scroll to position [93, 0]
click at [398, 368] on li "Message" at bounding box center [547, 363] width 444 height 10
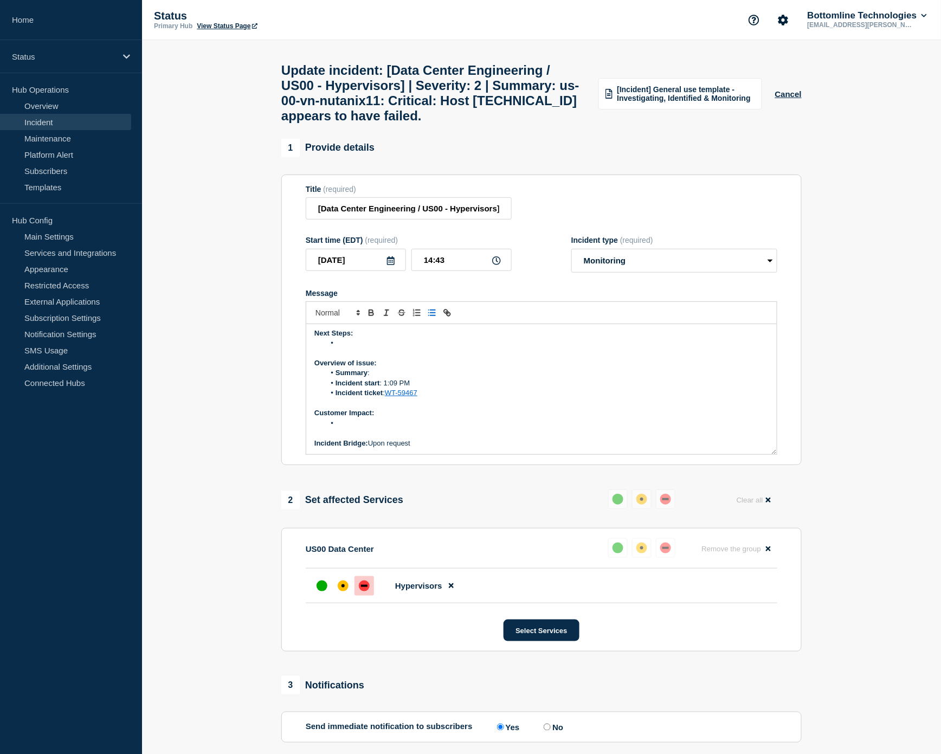
click at [409, 378] on li "Summary :" at bounding box center [547, 373] width 444 height 10
drag, startPoint x: 320, startPoint y: 149, endPoint x: 283, endPoint y: 131, distance: 40.8
click at [283, 124] on h1 "Update incident: [Data Center Engineering / US00 - Hypervisors] | Severity: 2 |…" at bounding box center [433, 93] width 304 height 61
copy h1 "Host [TECHNICAL_ID] appears to have failed"
drag, startPoint x: 374, startPoint y: 457, endPoint x: 376, endPoint y: 451, distance: 5.8
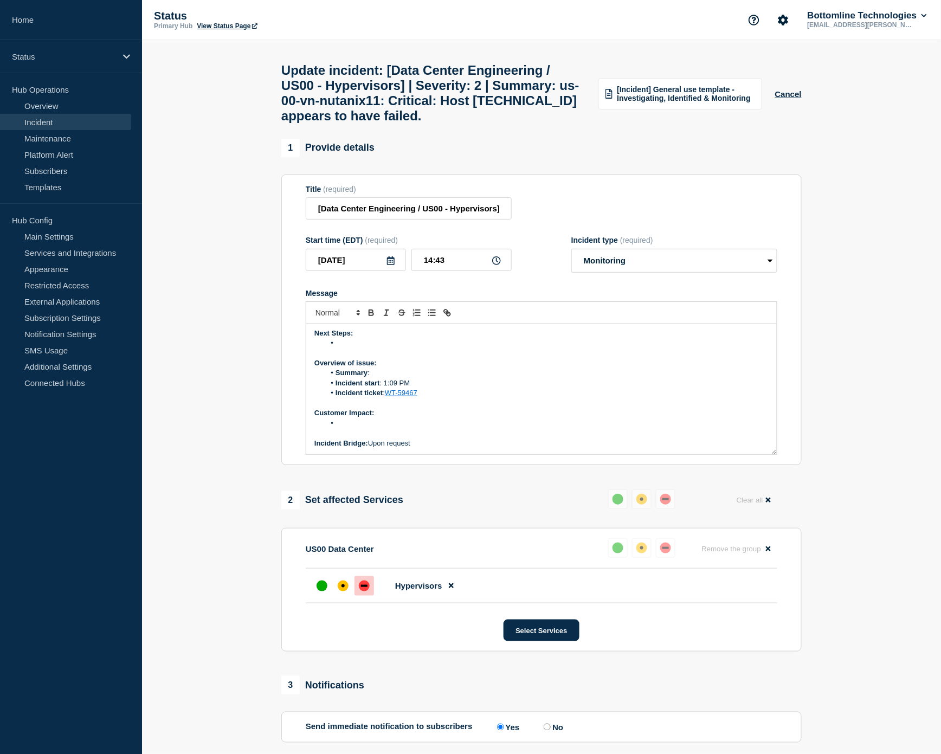
click at [376, 379] on li "Message" at bounding box center [547, 424] width 444 height 10
drag, startPoint x: 657, startPoint y: 462, endPoint x: 319, endPoint y: 452, distance: 338.0
click at [308, 379] on div "Current Status: Next Steps: Overview of issue: Summary : Incident start : 1:09 …" at bounding box center [541, 389] width 471 height 130
click at [371, 318] on icon "Toggle bold text" at bounding box center [372, 313] width 10 height 10
click at [438, 368] on p "Overview of issue:" at bounding box center [542, 363] width 454 height 10
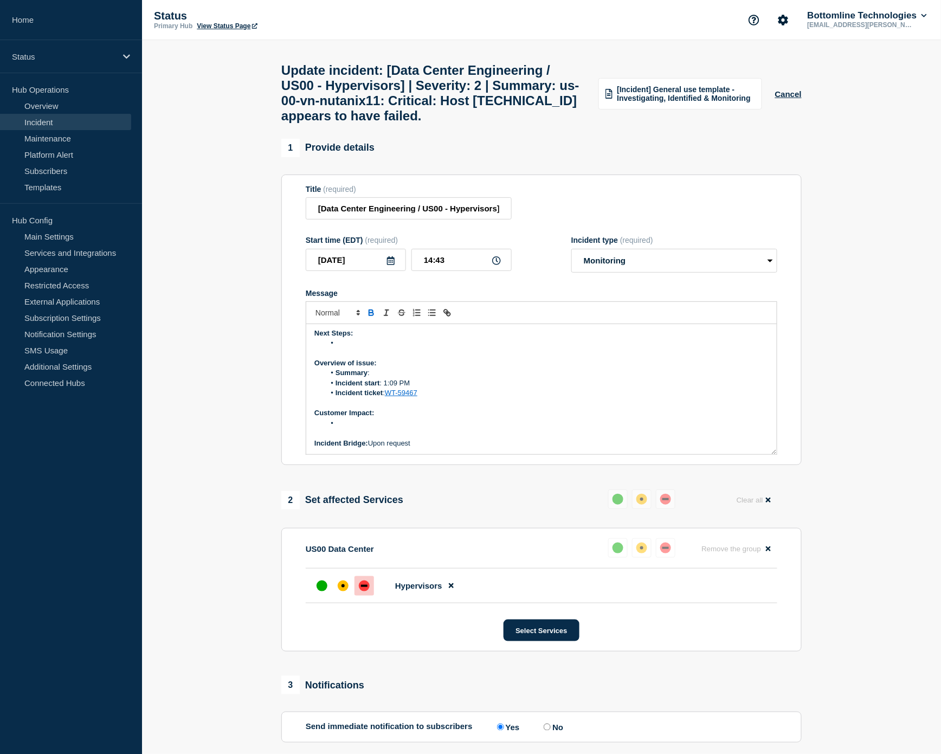
click at [435, 378] on li "Summary :" at bounding box center [547, 373] width 444 height 10
click at [401, 379] on li "Message" at bounding box center [547, 424] width 444 height 10
click at [375, 379] on li "Message" at bounding box center [547, 376] width 444 height 10
click at [392, 351] on li "Message" at bounding box center [547, 346] width 444 height 10
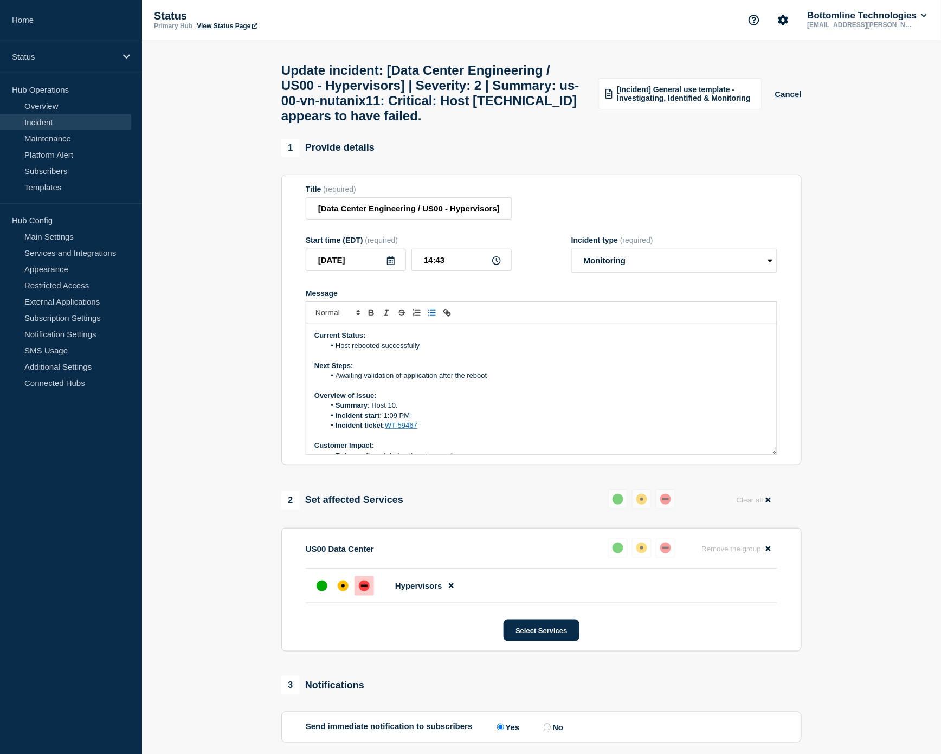
drag, startPoint x: 424, startPoint y: 380, endPoint x: 337, endPoint y: 376, distance: 86.3
click at [337, 351] on li "Host rebooted successfully" at bounding box center [547, 346] width 444 height 10
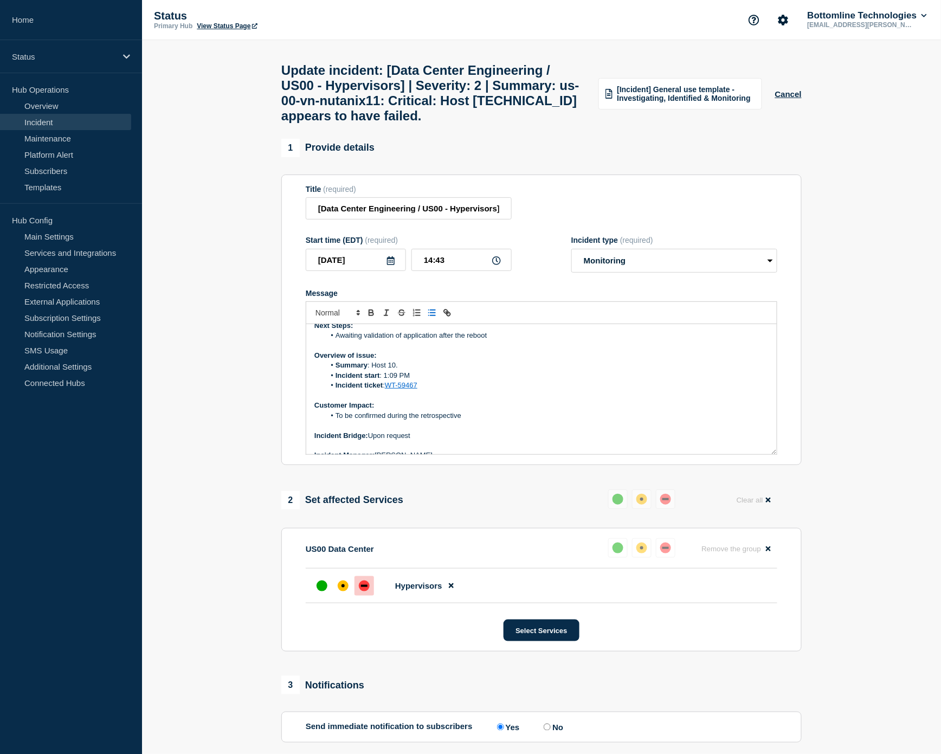
scroll to position [60, 0]
click at [434, 350] on li "Summary : Host 10." at bounding box center [547, 346] width 444 height 10
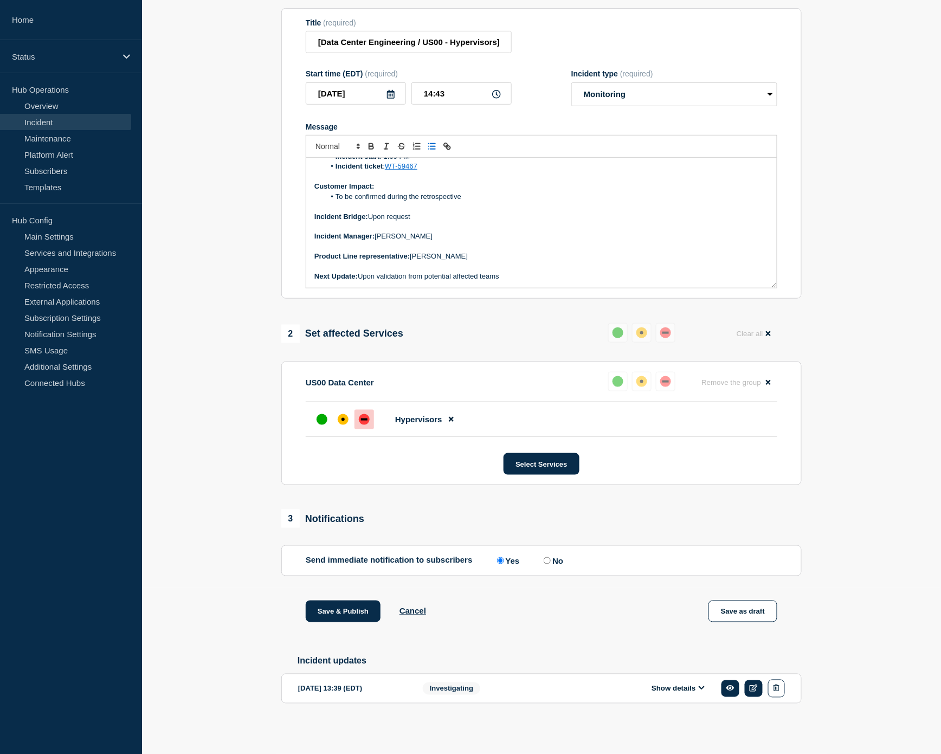
scroll to position [202, 0]
click at [347, 379] on button "Save & Publish" at bounding box center [343, 612] width 75 height 22
